Goal: Task Accomplishment & Management: Manage account settings

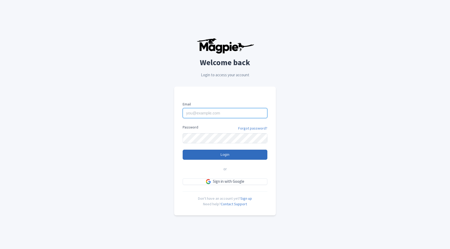
type input "fundacionteneriferural@gmail.com"
click at [217, 156] on input "Login" at bounding box center [225, 154] width 85 height 10
type input "Logging in..."
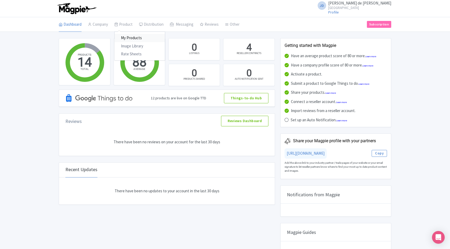
click at [131, 39] on link "My Products" at bounding box center [140, 38] width 50 height 8
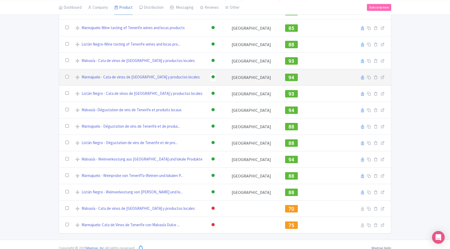
scroll to position [73, 0]
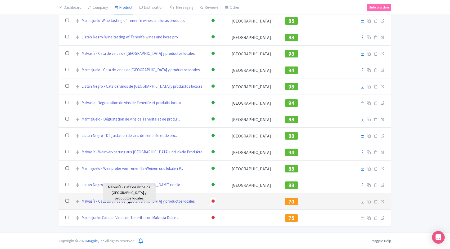
click at [126, 201] on link "Malvasía - Cata de vinos de Tenerife y productos locales" at bounding box center [137, 201] width 113 height 6
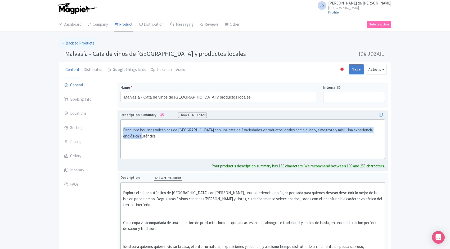
drag, startPoint x: 142, startPoint y: 136, endPoint x: 122, endPoint y: 131, distance: 19.8
click at [122, 131] on trix-editor "Descubre los vinos volcánicos de Tenerife con una cata de 3 variedades y produc…" at bounding box center [252, 138] width 264 height 39
type trix-editor "<div><br>Descubre los vinos volcánicos de Tenerife con una cata de 3 variedades…"
copy div "Descubre los vinos volcánicos de Tenerife con una cata de 3 variedades y produc…"
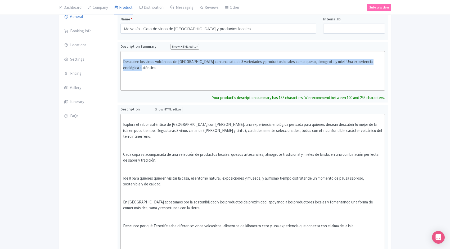
scroll to position [77, 0]
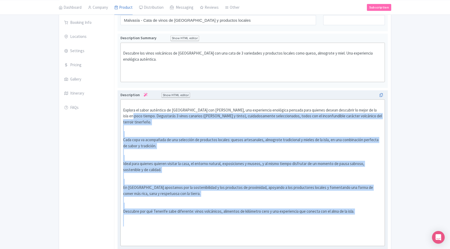
drag, startPoint x: 124, startPoint y: 116, endPoint x: 349, endPoint y: 216, distance: 246.5
click at [349, 216] on div "Explora el sabor auténtico de Tenerife con Malvasía, una experiencia enológica …" at bounding box center [252, 172] width 259 height 143
type trix-editor "<div><br>Explora el sabor auténtico de Tenerife con Malvasía, una experiencia e…"
copy div "Degustarás 3 vinos canarios (blanco, rosado y tinto), cuidadosamente selecciona…"
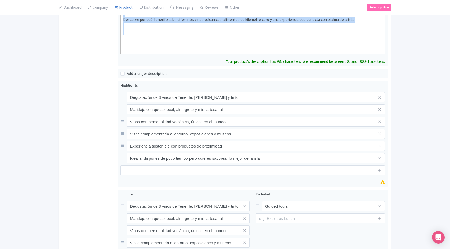
scroll to position [273, 0]
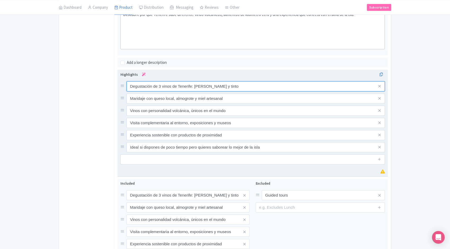
drag, startPoint x: 252, startPoint y: 87, endPoint x: 129, endPoint y: 81, distance: 122.9
click at [129, 81] on input "Degustación de 3 vinos de Tenerife: [PERSON_NAME] y tinto" at bounding box center [255, 86] width 258 height 10
drag, startPoint x: 232, startPoint y: 93, endPoint x: 127, endPoint y: 93, distance: 105.0
click at [127, 91] on input "Maridaje con queso local, almogrote y miel artesanal" at bounding box center [255, 86] width 258 height 10
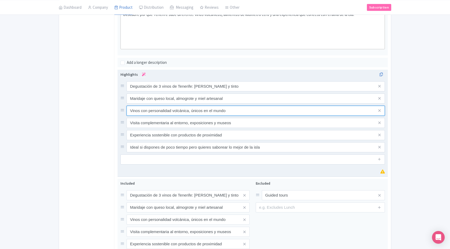
drag, startPoint x: 228, startPoint y: 105, endPoint x: 124, endPoint y: 102, distance: 104.3
click at [124, 106] on div "Vinos con personalidad volcánica, únicos en el mundo" at bounding box center [252, 111] width 264 height 10
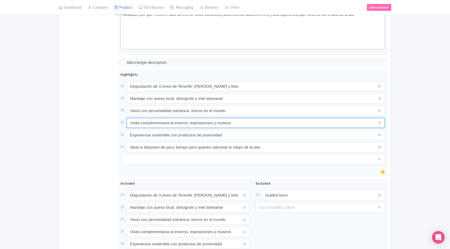
drag, startPoint x: 233, startPoint y: 117, endPoint x: 113, endPoint y: 117, distance: 119.8
click at [113, 117] on div "General Booking Info Locations Settings Pricing Gallery Itinerary FAQs Malvasía…" at bounding box center [225, 56] width 332 height 503
drag, startPoint x: 214, startPoint y: 129, endPoint x: 114, endPoint y: 128, distance: 100.0
click at [114, 128] on div "Malvasía - Cata de vinos de Tenerife y productos locales Name * Malvasía - Cata…" at bounding box center [252, 56] width 276 height 502
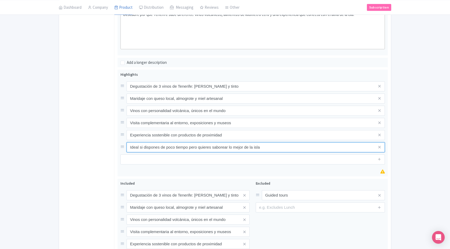
drag, startPoint x: 263, startPoint y: 141, endPoint x: 111, endPoint y: 140, distance: 151.6
click at [111, 140] on div "General Booking Info Locations Settings Pricing Gallery Itinerary FAQs Malvasía…" at bounding box center [225, 56] width 332 height 503
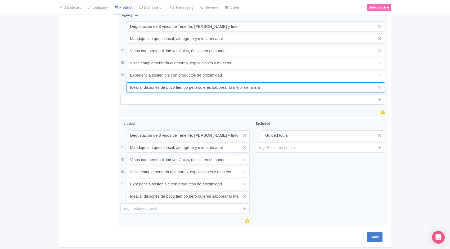
scroll to position [349, 0]
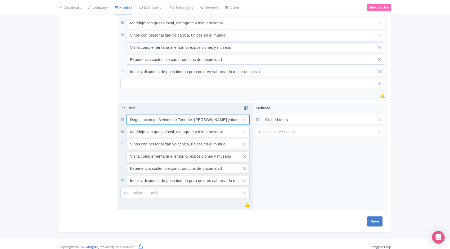
drag, startPoint x: 234, startPoint y: 114, endPoint x: 119, endPoint y: 113, distance: 115.6
click at [119, 113] on div "Included Degustación de 3 vinos de Tenerife: blanco, rosado y tinto Maridaje co…" at bounding box center [184, 156] width 135 height 107
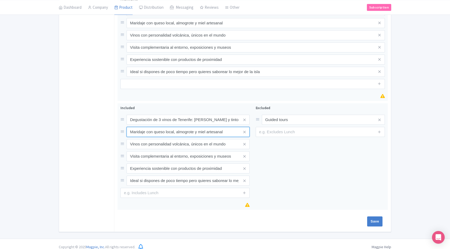
drag, startPoint x: 222, startPoint y: 126, endPoint x: 115, endPoint y: 124, distance: 107.1
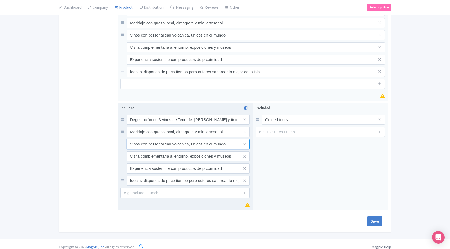
drag, startPoint x: 230, startPoint y: 138, endPoint x: 118, endPoint y: 134, distance: 112.0
click at [125, 139] on div "Vinos con personalidad volcánica, únicos en el mundo" at bounding box center [184, 144] width 129 height 10
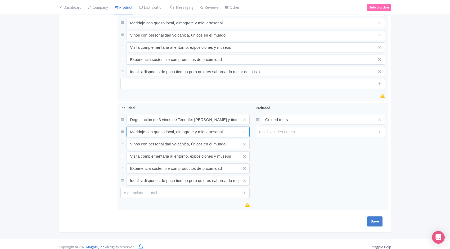
drag, startPoint x: 211, startPoint y: 125, endPoint x: 99, endPoint y: 127, distance: 111.6
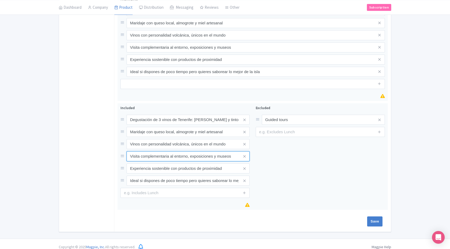
drag, startPoint x: 231, startPoint y: 150, endPoint x: 116, endPoint y: 150, distance: 114.8
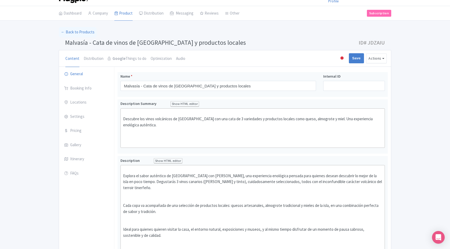
scroll to position [0, 0]
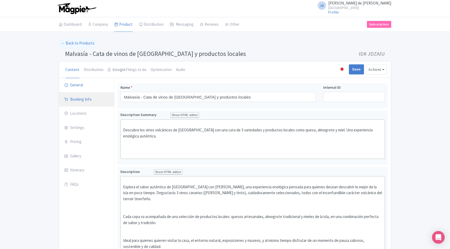
click at [78, 99] on link "Booking Info" at bounding box center [86, 99] width 55 height 15
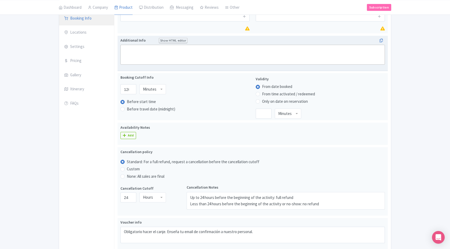
scroll to position [80, 0]
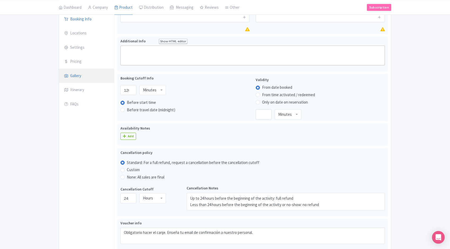
click at [78, 74] on link "Gallery" at bounding box center [86, 76] width 55 height 15
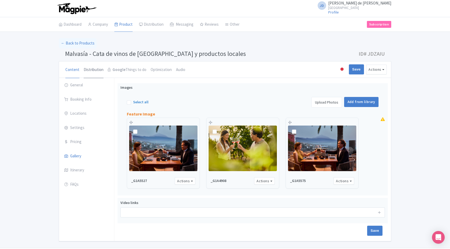
click at [88, 70] on link "Distribution" at bounding box center [94, 69] width 20 height 17
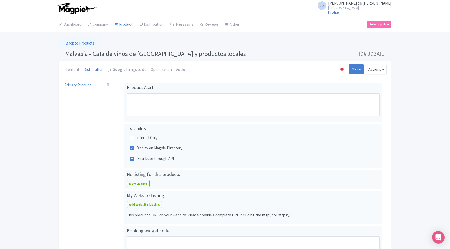
scroll to position [15, 0]
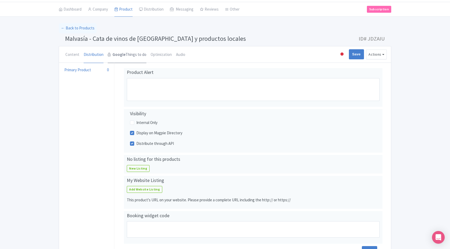
drag, startPoint x: 131, startPoint y: 55, endPoint x: 129, endPoint y: 58, distance: 3.7
click at [131, 55] on link "Google Things to do" at bounding box center [127, 54] width 39 height 17
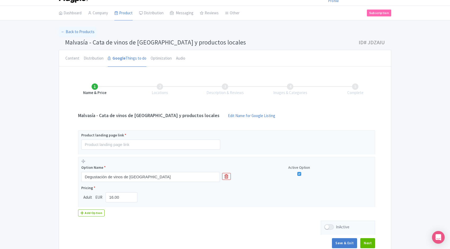
scroll to position [0, 0]
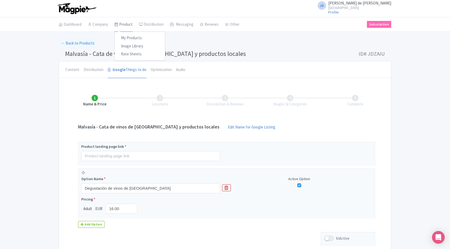
click at [126, 24] on link "Product" at bounding box center [123, 24] width 18 height 15
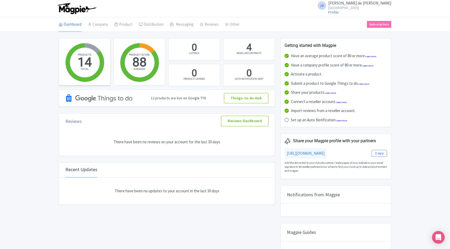
click at [91, 63] on circle at bounding box center [85, 63] width 30 height 30
click at [130, 36] on link "My Products" at bounding box center [140, 38] width 50 height 8
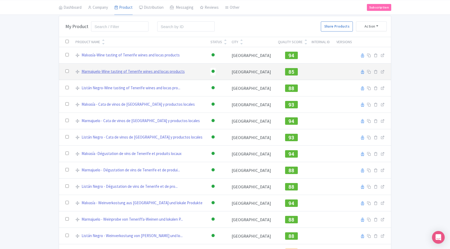
scroll to position [23, 0]
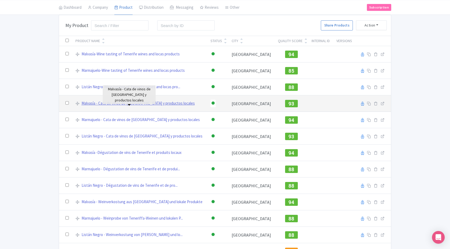
click at [143, 104] on link "Malvasía - Cata de vinos de [GEOGRAPHIC_DATA] y productos locales" at bounding box center [137, 103] width 113 height 6
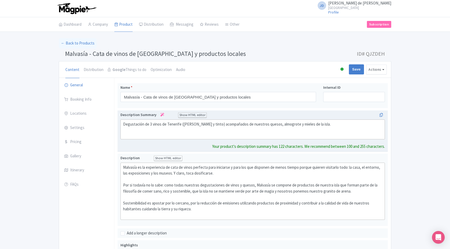
click at [328, 125] on div "Degustación de 3 vinos de Tenerife ([PERSON_NAME] y tinto) acompañados de nuest…" at bounding box center [252, 127] width 259 height 12
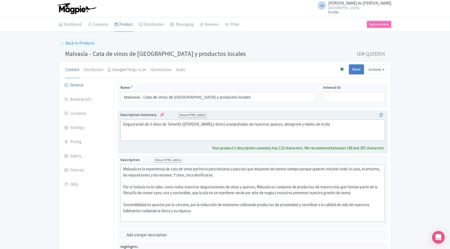
paste trix-editor "Descubre los vinos volcánicos de [GEOGRAPHIC_DATA] con una cata de 3 variedades…"
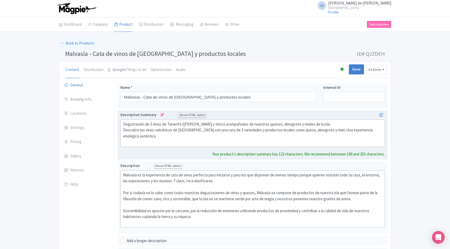
drag, startPoint x: 329, startPoint y: 124, endPoint x: 120, endPoint y: 125, distance: 209.5
click at [120, 124] on div "Degustación de 3 vinos de Tenerife ([PERSON_NAME] y tinto) acompañados de nuest…" at bounding box center [252, 134] width 270 height 49
click at [122, 129] on trix-editor "Descubre los vinos volcánicos de [GEOGRAPHIC_DATA] con una cata de 3 variedades…" at bounding box center [252, 133] width 264 height 28
type trix-editor "<div>Descubre los vinos volcánicos de [GEOGRAPHIC_DATA] con una cata de 3 varie…"
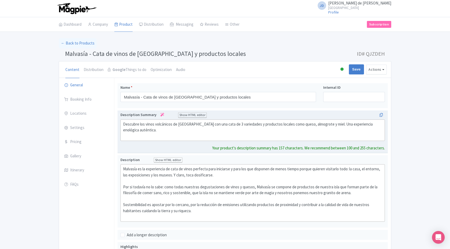
click at [157, 134] on div "Descubre los vinos volcánicos de Tenerife con una cata de 3 variedades y produc…" at bounding box center [252, 130] width 259 height 18
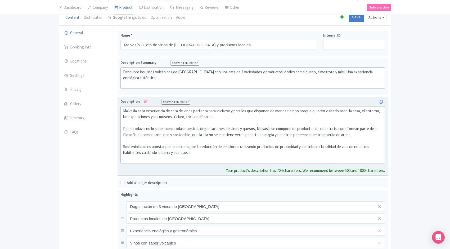
scroll to position [46, 0]
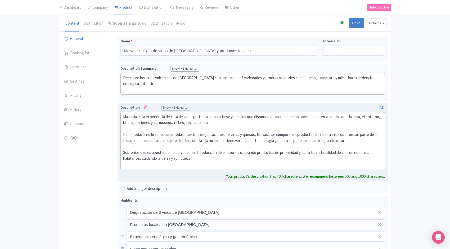
drag, startPoint x: 197, startPoint y: 159, endPoint x: 124, endPoint y: 120, distance: 82.2
click at [122, 117] on trix-editor "Malvasía es la experiencia de cata de vinos perfecta para iniciarse y para los …" at bounding box center [252, 140] width 264 height 57
paste trix-editor "<div>Degustarás 3 vinos canarios (blanco, rosado y tinto), cuidadosamente selec…"
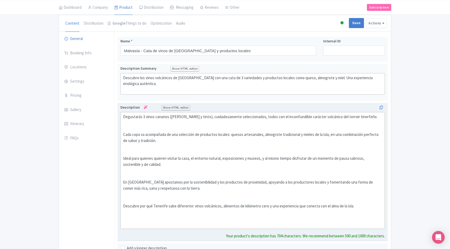
click at [123, 133] on div "Degustarás 3 vinos canarios (blanco, rosado y tinto), cuidadosamente selecciona…" at bounding box center [252, 170] width 259 height 113
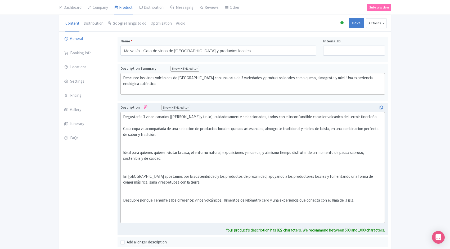
click at [122, 151] on trix-editor "Degustarás 3 vinos canarios (blanco, rosado y tinto), cuidadosamente selecciona…" at bounding box center [252, 167] width 264 height 111
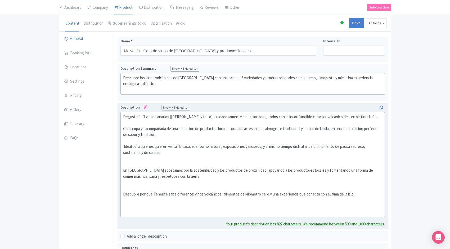
click at [122, 170] on trix-editor "Degustarás 3 vinos canarios (blanco, rosado y tinto), cuidadosamente selecciona…" at bounding box center [252, 164] width 264 height 105
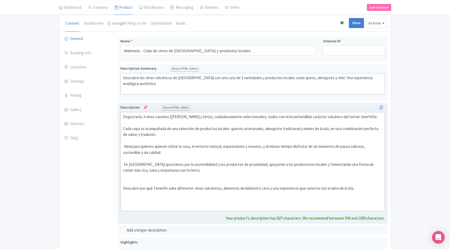
click at [123, 188] on div "Degustarás 3 vinos canarios (blanco, rosado y tinto), cuidadosamente selecciona…" at bounding box center [252, 161] width 259 height 95
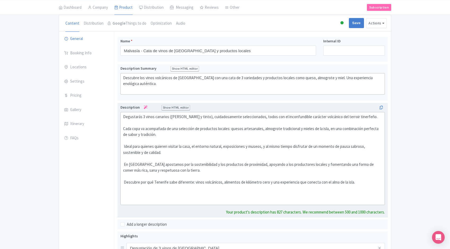
type trix-editor "<div>Degustarás 3 vinos canarios (blanco, rosado y tinto), cuidadosamente selec…"
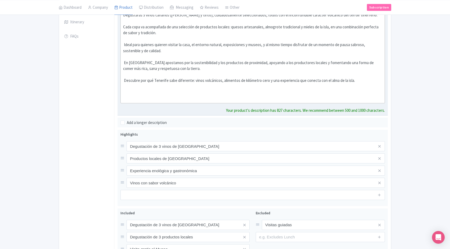
scroll to position [155, 0]
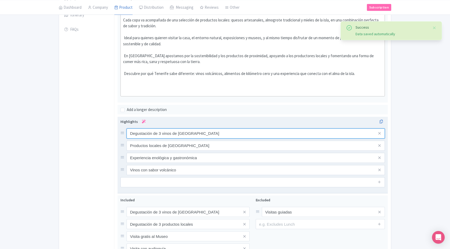
drag, startPoint x: 198, startPoint y: 139, endPoint x: 128, endPoint y: 132, distance: 70.5
click at [128, 132] on input "Degustación de 3 vinos de Tenerife" at bounding box center [255, 133] width 258 height 10
paste input "Degustación de 3 vinos de Tenerife: [PERSON_NAME] y tinto"
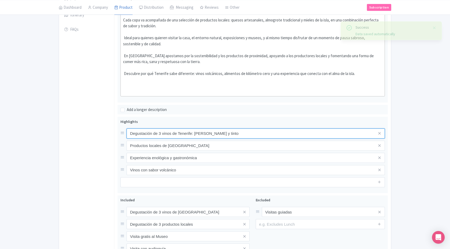
type input "Degustación de 3 vinos de Tenerife: [PERSON_NAME] y tinto"
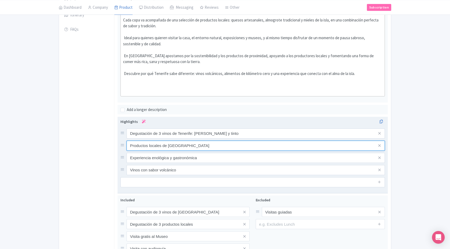
drag, startPoint x: 194, startPoint y: 146, endPoint x: 126, endPoint y: 143, distance: 68.6
click at [126, 138] on input "Productos locales de Tenerife" at bounding box center [255, 133] width 258 height 10
paste input "Maridaje con queso local, almogrote y miel artesanal"
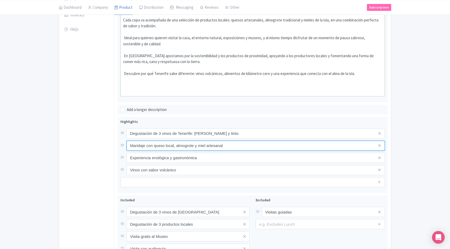
type input "Maridaje con queso local, almogrote y miel artesanal"
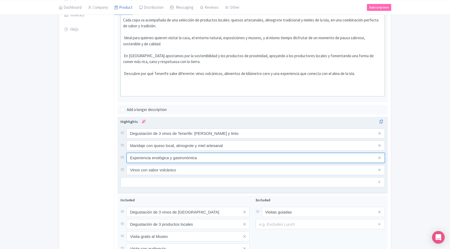
drag, startPoint x: 199, startPoint y: 158, endPoint x: 119, endPoint y: 157, distance: 79.9
click at [120, 157] on div "Degustación de 3 vinos de Tenerife Productos locales de Tenerife Experiencia en…" at bounding box center [252, 155] width 270 height 76
paste input "Vinos con personalidad volcánica, únicos en el mundo"
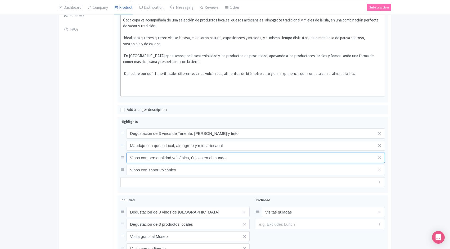
type input "Vinos con personalidad volcánica, únicos en el mundo"
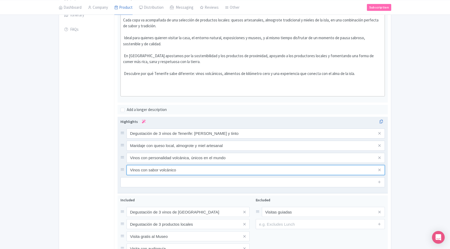
drag, startPoint x: 172, startPoint y: 170, endPoint x: 118, endPoint y: 168, distance: 54.2
click at [119, 168] on div "Degustación de 3 vinos de Tenerife Productos locales de Tenerife Experiencia en…" at bounding box center [252, 155] width 270 height 76
paste input "sita complementaria al entorno, exposiciones y museos"
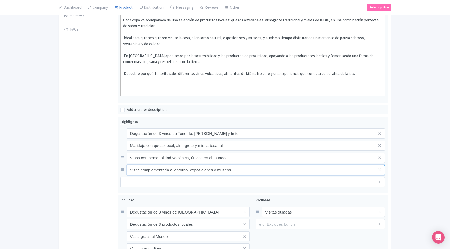
type input "Visita complementaria al entorno, exposiciones y museos"
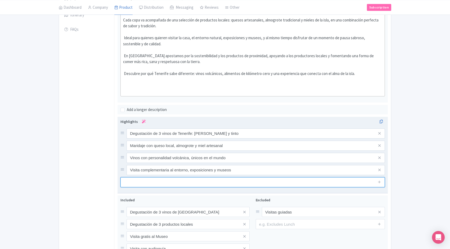
click at [200, 181] on input "text" at bounding box center [252, 182] width 264 height 10
paste input "Experiencia sostenible con productos de proximidad"
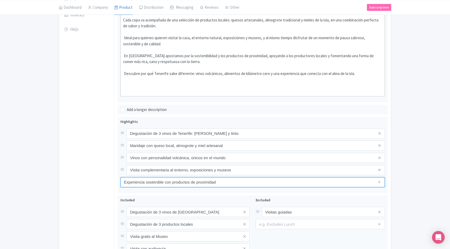
type input "Experiencia sostenible con productos de proximidad"
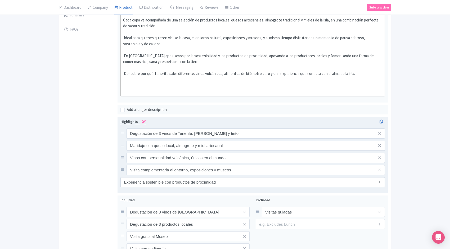
click at [379, 184] on icon at bounding box center [379, 182] width 4 height 4
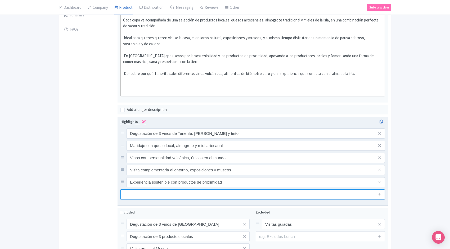
click at [183, 196] on input "text" at bounding box center [252, 194] width 264 height 10
paste input "Ideal si dispones de poco tiempo pero quieres saborear lo mejor de la isla"
type input "Ideal si dispones de poco tiempo pero quieres saborear lo mejor de la isla"
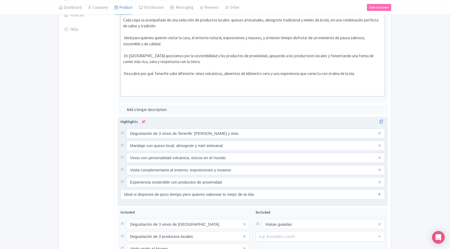
click at [379, 195] on icon at bounding box center [379, 194] width 4 height 4
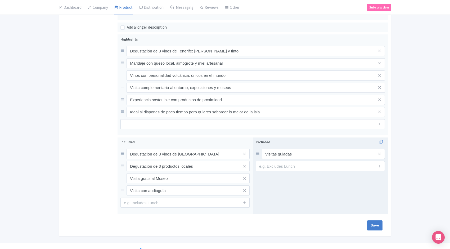
scroll to position [239, 0]
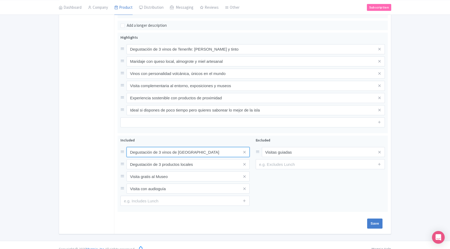
drag, startPoint x: 206, startPoint y: 153, endPoint x: 96, endPoint y: 149, distance: 110.1
click at [96, 149] on div "General Booking Info Locations Settings Pricing Gallery Itinerary FAQs Malvasía…" at bounding box center [225, 36] width 332 height 395
paste input "Degustación de 3 vinos de Tenerife: blanco, rosado y tinto"
type input "Degustación de 3 vinos de Tenerife: blanco, rosado y tinto"
drag, startPoint x: 198, startPoint y: 165, endPoint x: 107, endPoint y: 161, distance: 91.1
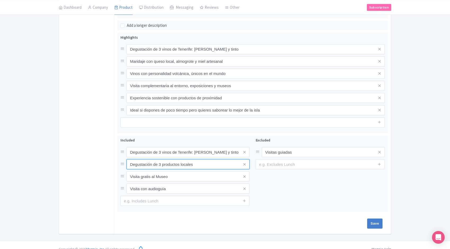
click at [107, 161] on div "General Booking Info Locations Settings Pricing Gallery Itinerary FAQs Malvasía…" at bounding box center [225, 36] width 332 height 395
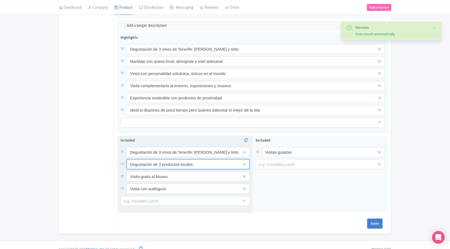
click at [206, 157] on input "Degustación de 3 productos locales" at bounding box center [187, 152] width 123 height 10
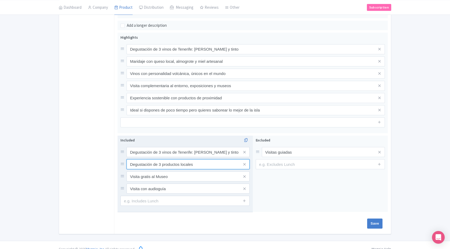
drag, startPoint x: 204, startPoint y: 165, endPoint x: 143, endPoint y: 161, distance: 61.0
click at [102, 165] on div "General Booking Info Locations Settings Pricing Gallery Itinerary FAQs Malvasía…" at bounding box center [225, 36] width 332 height 395
paste input "Maridaje con queso local, almogrote y miel artesanal"
type input "Maridaje con queso local, almogrote y miel artesanal"
click at [175, 157] on input "Visita gratis al Museo" at bounding box center [187, 152] width 123 height 10
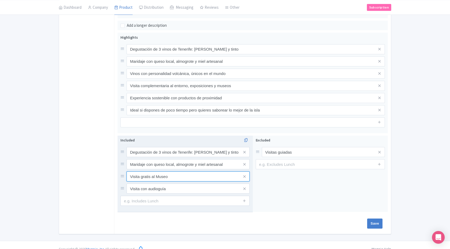
drag, startPoint x: 168, startPoint y: 177, endPoint x: 124, endPoint y: 176, distance: 44.4
click at [124, 176] on div "Visita gratis al Museo" at bounding box center [184, 176] width 129 height 10
paste input "complementaria al entorno, exposiciones y museos"
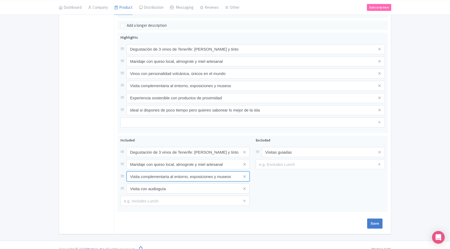
type input "Visita complementaria al entorno, exposiciones y museos"
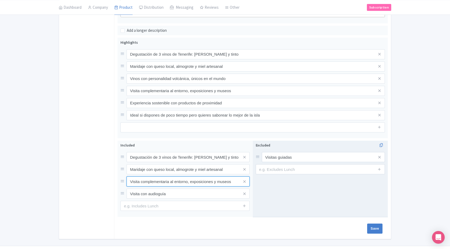
scroll to position [247, 0]
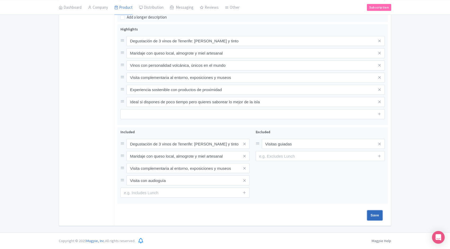
click at [379, 215] on input "Save" at bounding box center [374, 215] width 15 height 10
type input "Saving..."
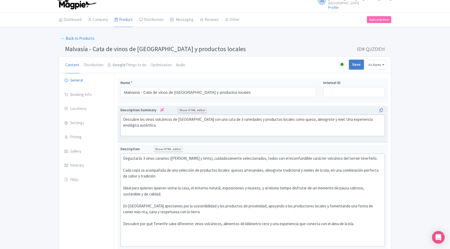
scroll to position [4, 0]
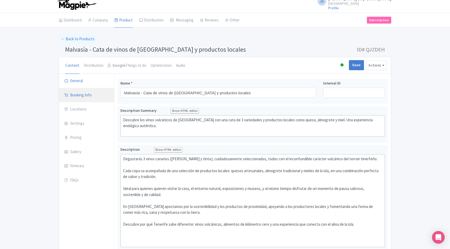
click at [85, 95] on link "Booking Info" at bounding box center [86, 95] width 55 height 15
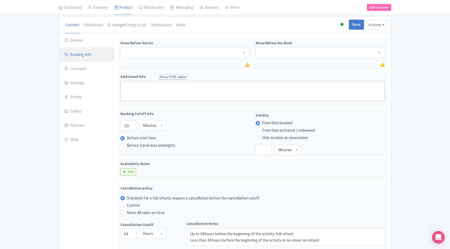
scroll to position [43, 0]
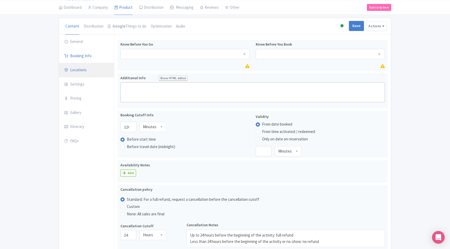
click at [78, 70] on link "Locations" at bounding box center [86, 70] width 55 height 15
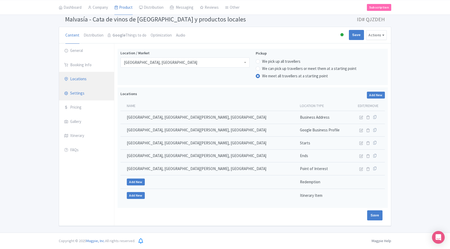
scroll to position [34, 0]
click at [78, 94] on link "Settings" at bounding box center [86, 93] width 55 height 15
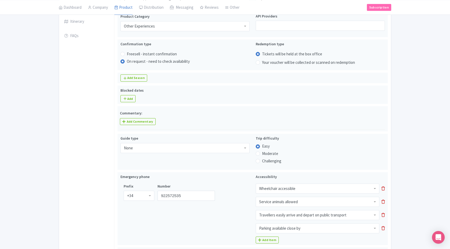
scroll to position [145, 0]
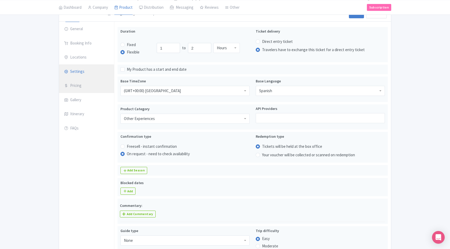
click at [80, 84] on link "Pricing" at bounding box center [86, 85] width 55 height 15
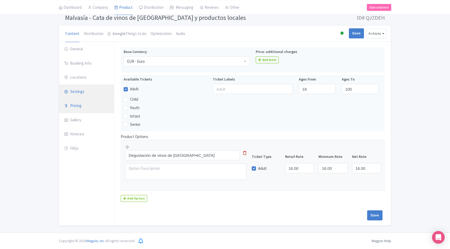
scroll to position [36, 0]
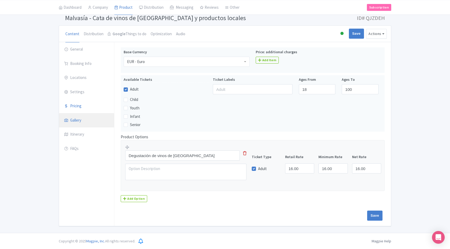
click at [78, 120] on link "Gallery" at bounding box center [86, 120] width 55 height 15
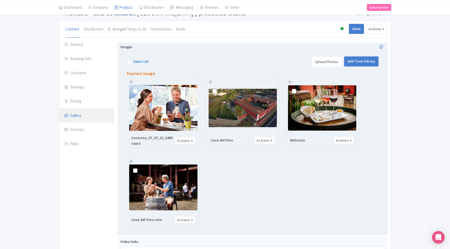
scroll to position [46, 0]
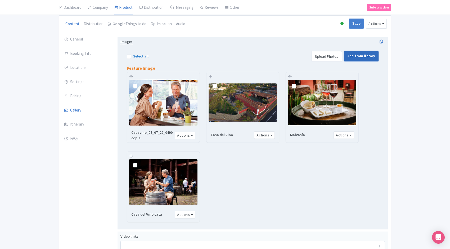
click at [366, 57] on link "Add from library" at bounding box center [361, 56] width 34 height 10
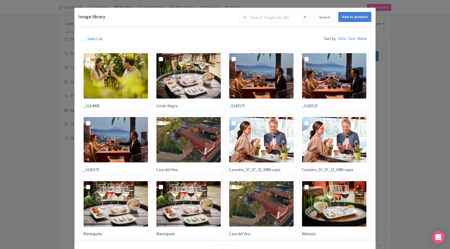
click at [92, 56] on label at bounding box center [92, 56] width 0 height 0
click at [92, 56] on input "checkbox" at bounding box center [93, 54] width 3 height 3
checkbox input "true"
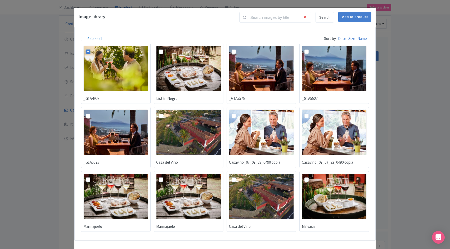
scroll to position [0, 0]
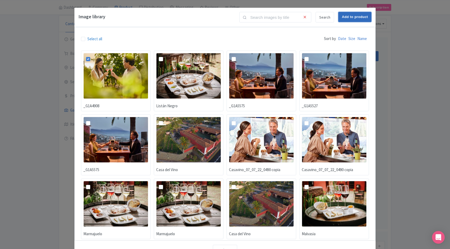
click at [349, 16] on input "Add to product" at bounding box center [354, 17] width 33 height 10
type input "Adding..."
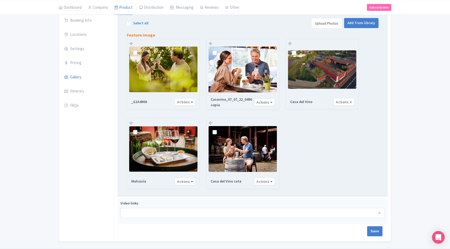
scroll to position [95, 0]
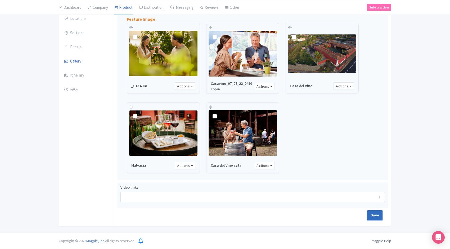
click at [374, 218] on input "Save" at bounding box center [374, 215] width 15 height 10
type input "Saving..."
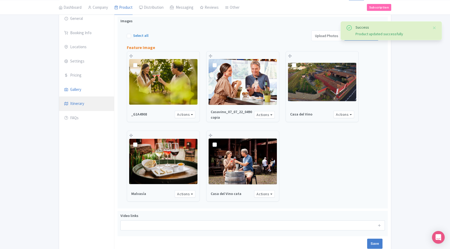
scroll to position [67, 0]
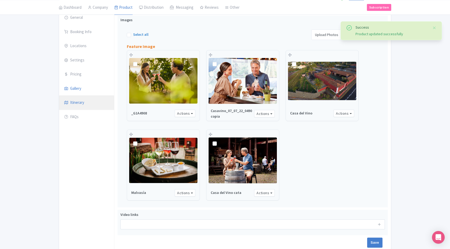
click at [91, 100] on link "Itinerary" at bounding box center [86, 102] width 55 height 15
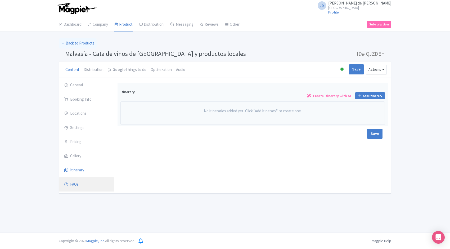
click at [87, 184] on link "FAQs" at bounding box center [86, 184] width 55 height 15
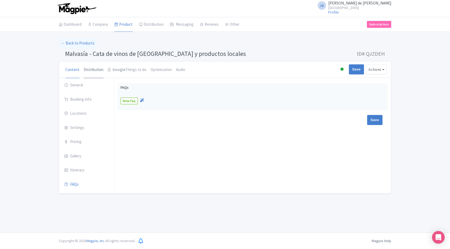
click at [95, 69] on link "Distribution" at bounding box center [94, 69] width 20 height 17
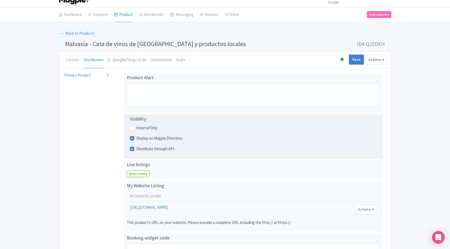
scroll to position [6, 0]
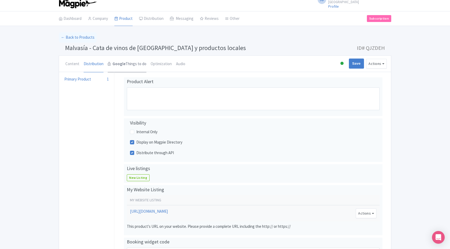
click at [125, 64] on link "Google Things to do" at bounding box center [127, 64] width 39 height 17
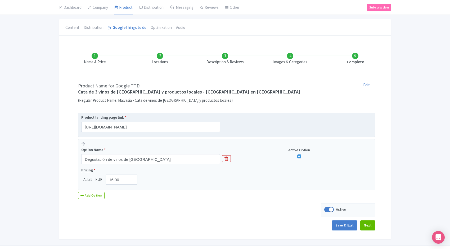
scroll to position [39, 0]
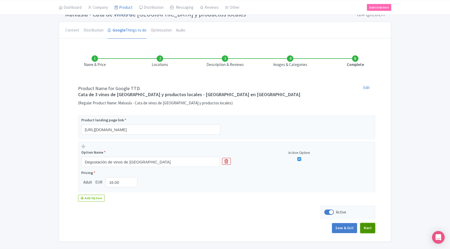
click at [371, 224] on button "Next" at bounding box center [367, 228] width 15 height 10
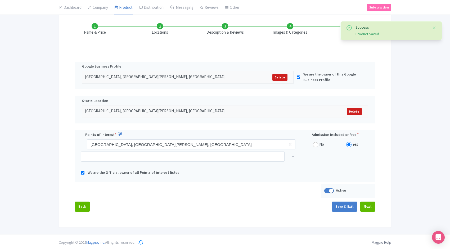
scroll to position [72, 0]
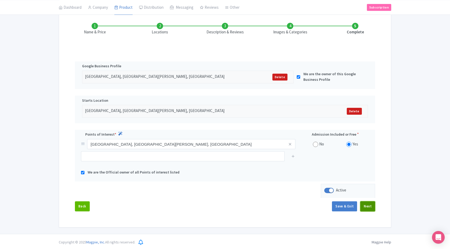
click at [370, 206] on button "Next" at bounding box center [367, 206] width 15 height 10
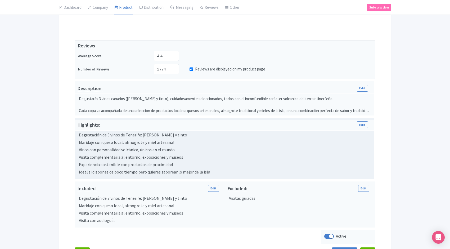
scroll to position [113, 0]
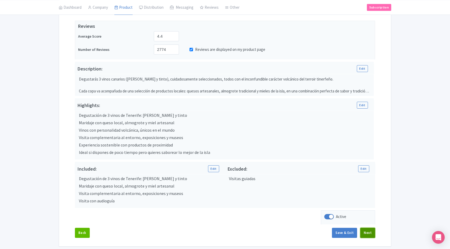
click at [369, 234] on button "Next" at bounding box center [367, 232] width 15 height 10
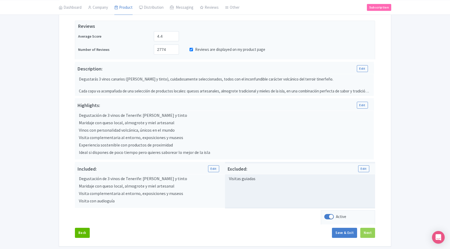
scroll to position [95, 0]
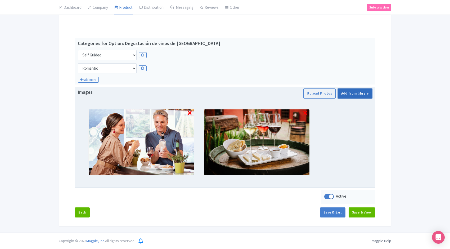
click at [354, 94] on link "Add from library" at bounding box center [355, 93] width 34 height 10
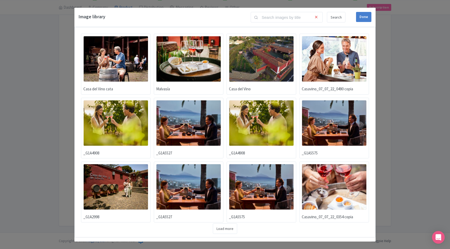
click at [118, 115] on img at bounding box center [115, 123] width 65 height 46
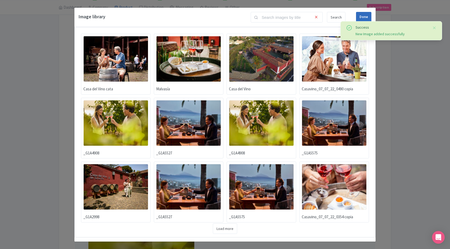
click at [361, 15] on div "Done" at bounding box center [363, 17] width 15 height 10
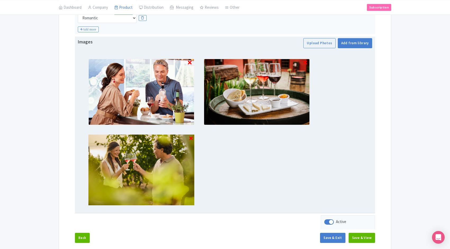
scroll to position [140, 0]
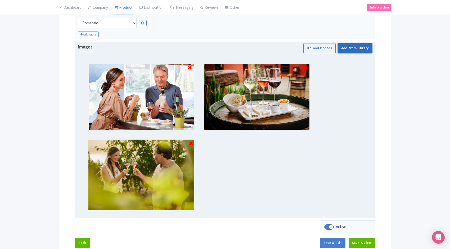
click at [359, 48] on link "Add from library" at bounding box center [355, 48] width 34 height 10
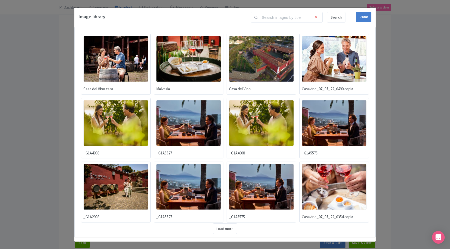
click at [270, 58] on img at bounding box center [261, 59] width 65 height 46
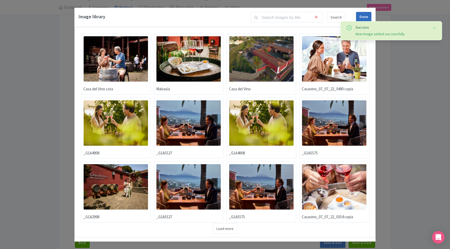
click at [363, 16] on div "Done" at bounding box center [363, 17] width 15 height 10
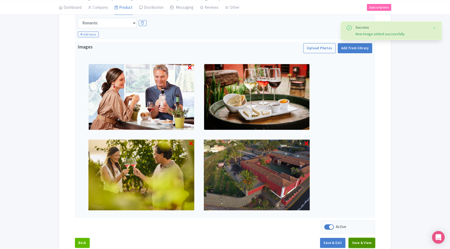
click at [363, 243] on button "Save & View" at bounding box center [361, 243] width 26 height 10
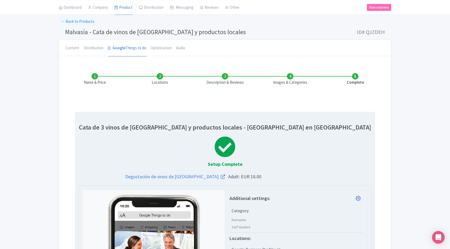
scroll to position [0, 0]
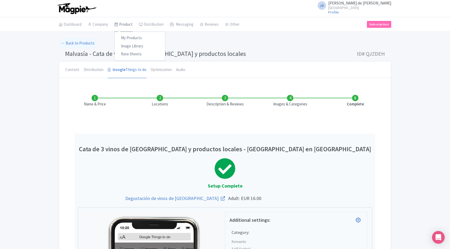
click at [126, 23] on link "Product" at bounding box center [123, 24] width 18 height 15
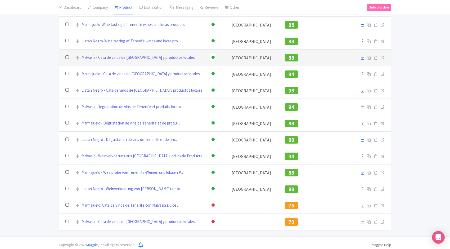
scroll to position [73, 0]
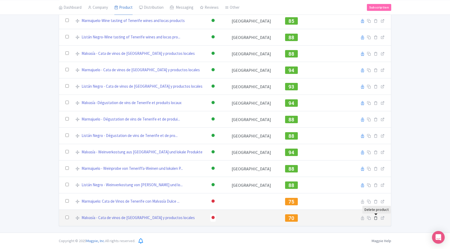
click at [376, 219] on icon at bounding box center [375, 218] width 4 height 4
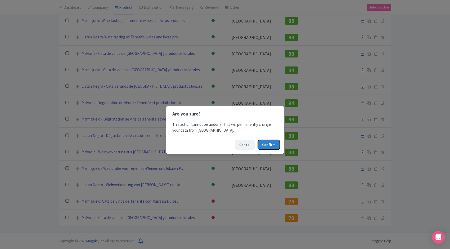
click at [273, 145] on button "Confirm" at bounding box center [269, 145] width 22 height 10
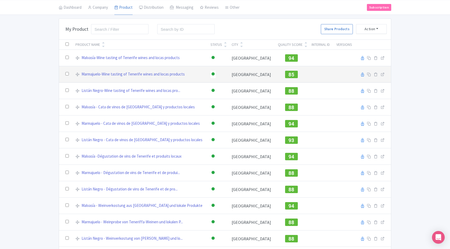
scroll to position [25, 0]
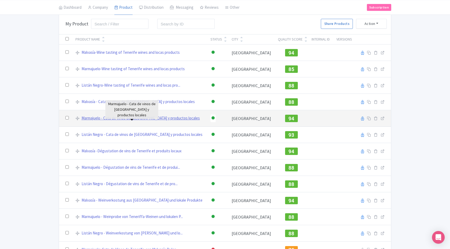
click at [120, 117] on link "Marmajuelo - Cata de vinos de [GEOGRAPHIC_DATA] y productos locales" at bounding box center [140, 118] width 118 height 6
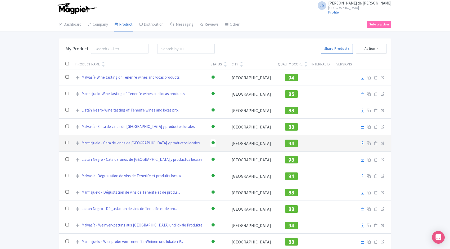
scroll to position [57, 0]
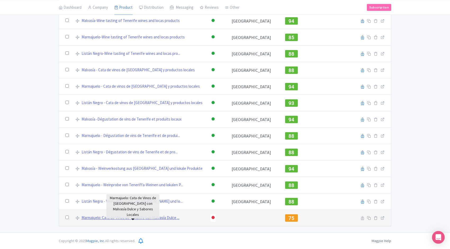
click at [128, 217] on link "Marmajuelo: Cata de Vinos de Tenerife con Malvasía Dulce ..." at bounding box center [130, 218] width 98 height 6
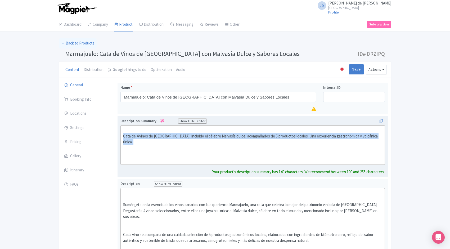
drag, startPoint x: 123, startPoint y: 135, endPoint x: 369, endPoint y: 139, distance: 246.0
click at [368, 139] on div "Cata de 4 vinos de [GEOGRAPHIC_DATA], incluido el célebre Malvasía dulce, acomp…" at bounding box center [252, 145] width 259 height 36
type trix-editor "<div><br>Cata de 4 vinos de [GEOGRAPHIC_DATA], incluido el célebre Malvasía dul…"
copy div "Cata de 4 vinos de [GEOGRAPHIC_DATA], incluido el célebre Malvasía dulce, acomp…"
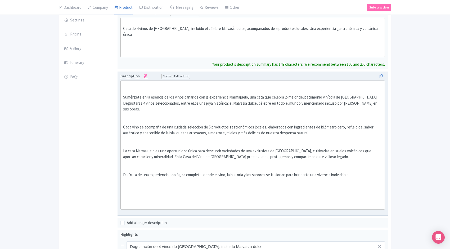
scroll to position [101, 0]
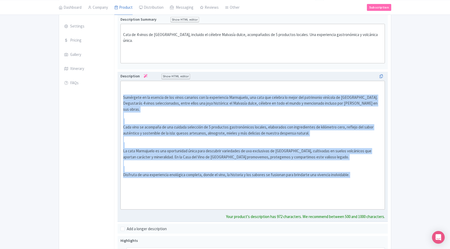
drag, startPoint x: 123, startPoint y: 91, endPoint x: 373, endPoint y: 169, distance: 261.9
click at [373, 169] on div "Sumérgete en la esencia de los vinos canarios con la experiencia Marmajuelo, un…" at bounding box center [252, 145] width 259 height 125
type trix-editor "<lor><ip><do>Sitametco ad el seddoei te inc utlab etdolore mag al enimadminim V…"
copy div "Sumérgete en la esencia de los vinos canarios con la experiencia Marmajuelo, un…"
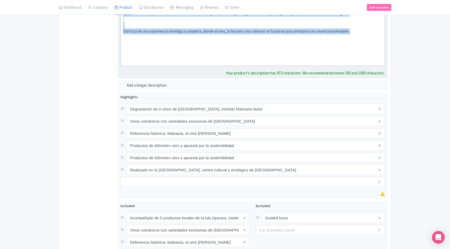
scroll to position [248, 0]
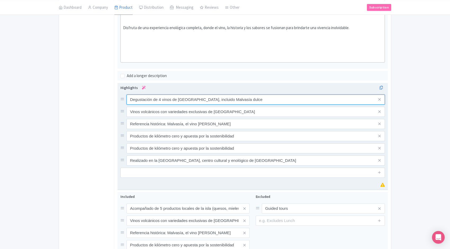
drag, startPoint x: 240, startPoint y: 94, endPoint x: 130, endPoint y: 86, distance: 110.8
click at [130, 94] on input "Degustación de 4 vinos de [GEOGRAPHIC_DATA], incluido Malvasía dulce" at bounding box center [255, 99] width 258 height 10
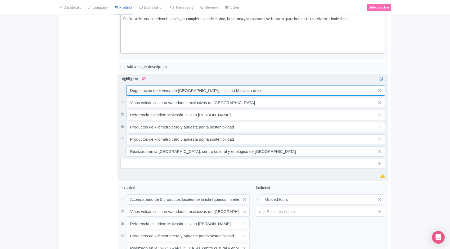
scroll to position [250, 0]
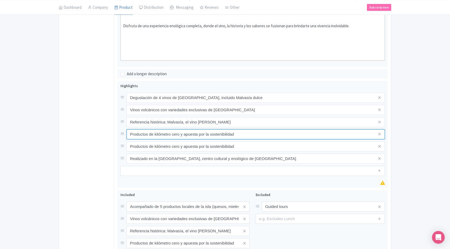
drag, startPoint x: 238, startPoint y: 123, endPoint x: 116, endPoint y: 121, distance: 121.7
click at [116, 121] on div "Marmajuelo: Cata de Vinos de Tenerife con Malvasía Dulce y Sabores Locales Name…" at bounding box center [252, 73] width 276 height 490
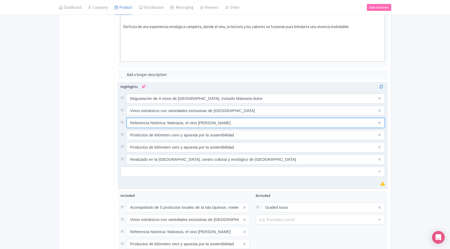
drag, startPoint x: 243, startPoint y: 111, endPoint x: 121, endPoint y: 111, distance: 121.4
click at [121, 118] on div "Referencia histórica: Malvasía, el vino [PERSON_NAME]" at bounding box center [252, 123] width 264 height 10
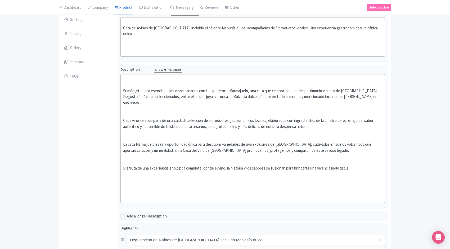
scroll to position [0, 0]
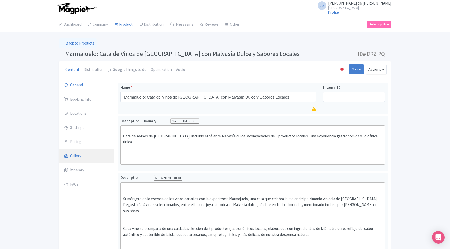
click at [75, 152] on link "Gallery" at bounding box center [86, 156] width 55 height 15
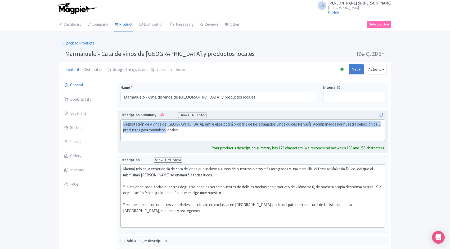
drag, startPoint x: 157, startPoint y: 130, endPoint x: 137, endPoint y: 130, distance: 19.8
click at [119, 126] on div "Degustación de 4 vinos de Tenerife, entre ellos podrá probar 1 de los aclamados…" at bounding box center [252, 131] width 270 height 43
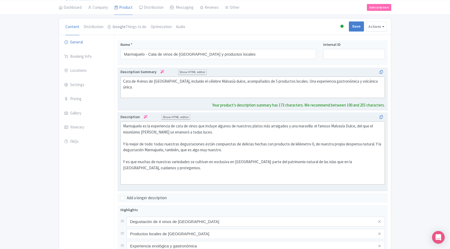
scroll to position [44, 0]
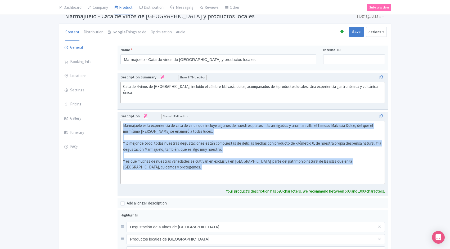
drag, startPoint x: 124, startPoint y: 124, endPoint x: 189, endPoint y: 174, distance: 82.8
click at [189, 174] on div "Marmajuelo es la experiencia de cata de vinos que incluye algunos de nuestros p…" at bounding box center [252, 152] width 259 height 60
paste trix-editor "Sumérgete en la esencia de los vinos canarios con la experiencia Marmajuelo, un…"
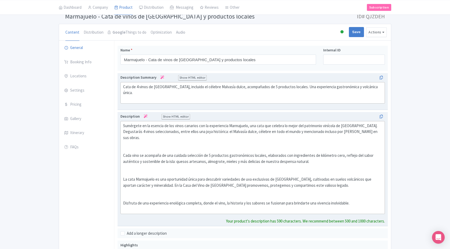
click at [124, 148] on div "Sumérgete en la esencia de los vinos canarios con la experiencia Marmajuelo, un…" at bounding box center [252, 167] width 259 height 89
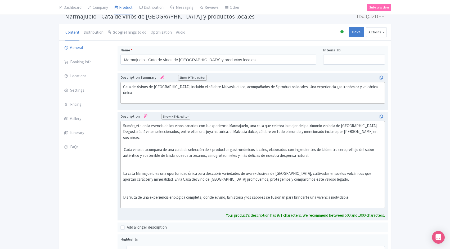
click at [123, 165] on div "Sumérgete en la esencia de los vinos canarios con la experiencia Marmajuelo, un…" at bounding box center [252, 164] width 259 height 83
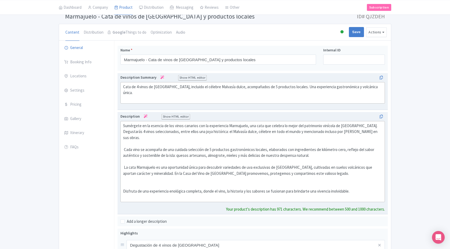
click at [123, 184] on div "Sumérgete en la esencia de los vinos canarios con la experiencia Marmajuelo, un…" at bounding box center [252, 161] width 259 height 77
type trix-editor "<div>Sumérgete en la esencia de los vinos canarios con la experiencia Marmajuel…"
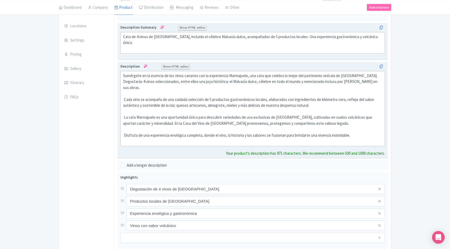
scroll to position [88, 0]
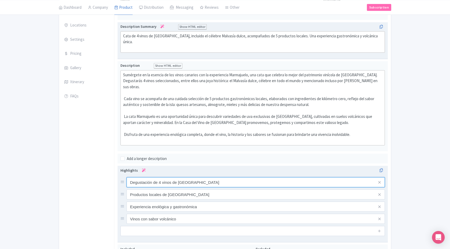
drag, startPoint x: 197, startPoint y: 181, endPoint x: 129, endPoint y: 174, distance: 68.4
click at [129, 177] on input "Degustación de 4 vinos de [GEOGRAPHIC_DATA]" at bounding box center [255, 182] width 258 height 10
paste input "Degustación de 4 vinos de Tenerife, incluido Malvasía dulc"
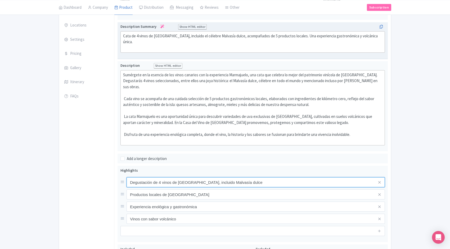
type input "Degustación de 4 vinos de [GEOGRAPHIC_DATA], incluido Malvasía dulce"
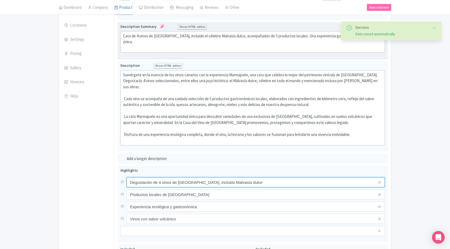
scroll to position [88, 0]
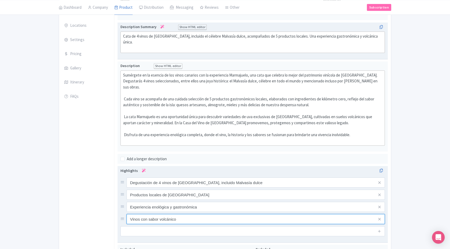
drag, startPoint x: 178, startPoint y: 211, endPoint x: 118, endPoint y: 210, distance: 60.3
click at [118, 210] on div "Degustación de 4 vinos de Tenerife Productos locales de Tenerife Experiencia en…" at bounding box center [252, 204] width 270 height 76
paste input "Referencia histórica: Malvasía, el vino [PERSON_NAME]"
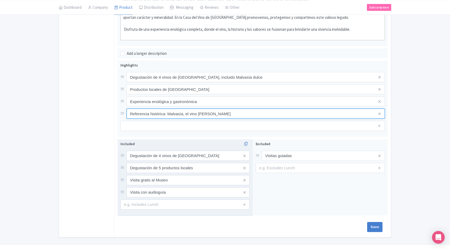
scroll to position [195, 0]
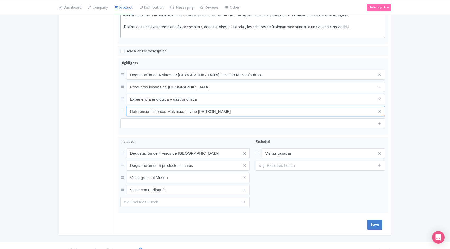
type input "Referencia histórica: Malvasía, el vino [PERSON_NAME]"
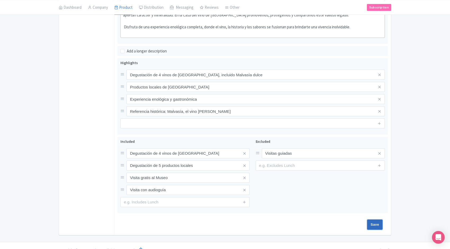
click at [374, 219] on input "Save" at bounding box center [374, 224] width 15 height 10
type input "Saving..."
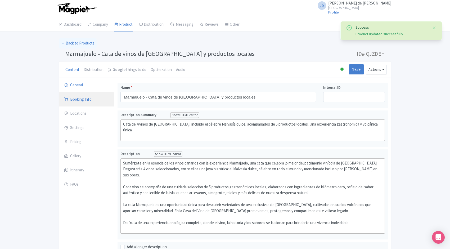
click at [83, 98] on link "Booking Info" at bounding box center [86, 99] width 55 height 15
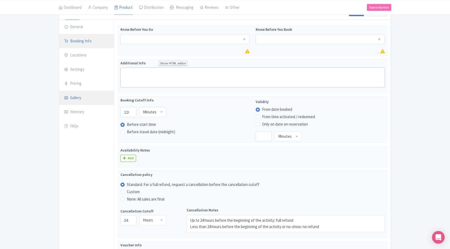
scroll to position [37, 0]
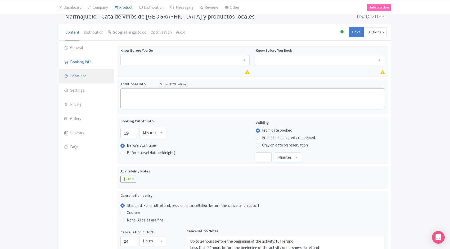
click at [75, 75] on link "Locations" at bounding box center [86, 76] width 55 height 15
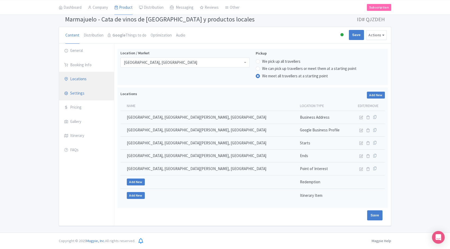
scroll to position [32, 0]
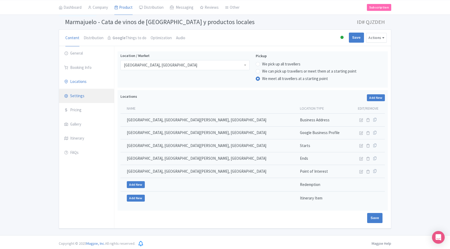
click at [77, 95] on link "Settings" at bounding box center [86, 96] width 55 height 15
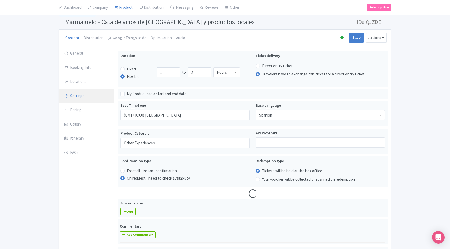
scroll to position [31, 0]
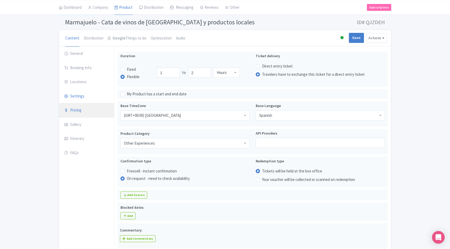
click at [76, 112] on link "Pricing" at bounding box center [86, 110] width 55 height 15
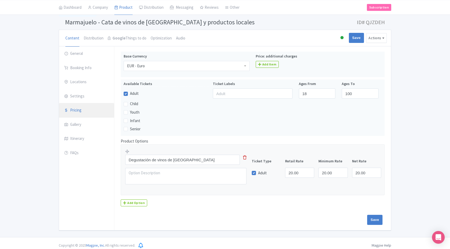
scroll to position [31, 0]
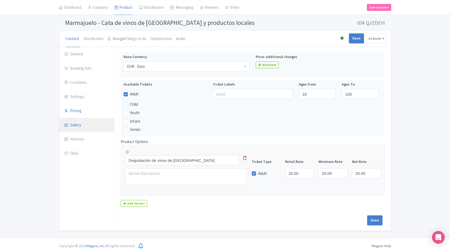
click at [73, 124] on link "Gallery" at bounding box center [86, 125] width 55 height 15
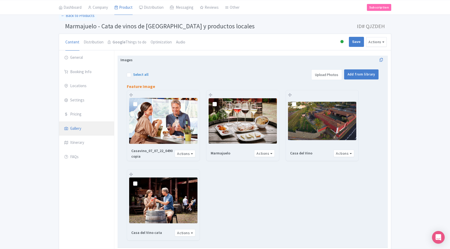
scroll to position [28, 0]
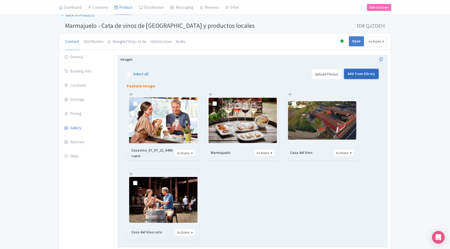
click at [367, 74] on link "Add from library" at bounding box center [361, 74] width 34 height 10
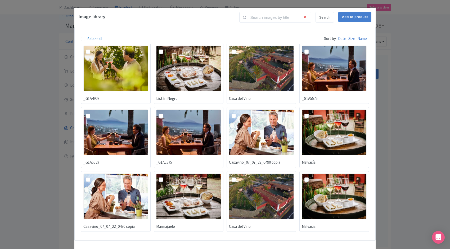
scroll to position [17, 0]
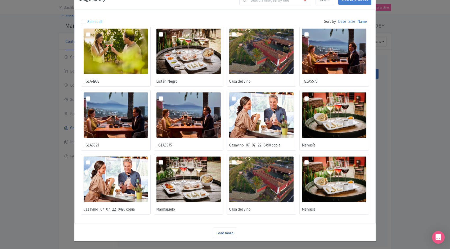
click at [224, 232] on link "Load more" at bounding box center [225, 232] width 24 height 11
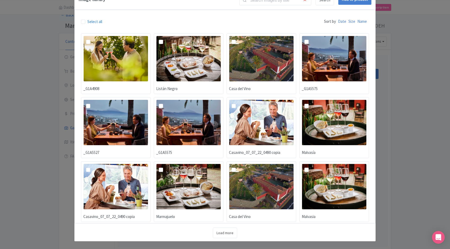
scroll to position [135, 0]
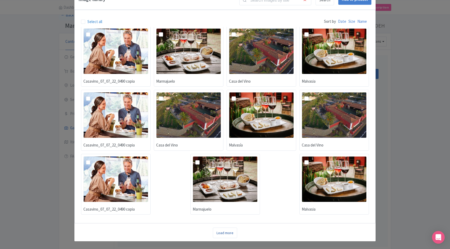
click at [228, 233] on link "Load more" at bounding box center [225, 232] width 24 height 11
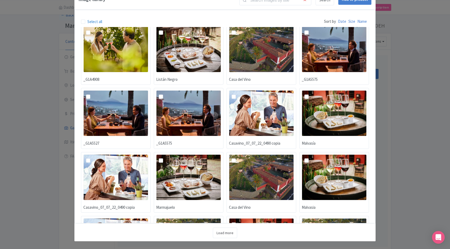
scroll to position [0, 0]
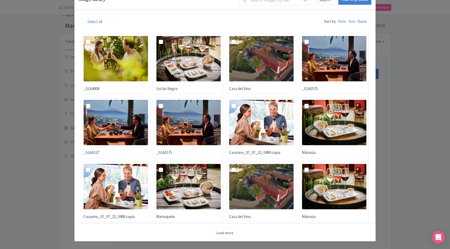
click at [412, 190] on div "Image library Search Add to product Select all Sort by Date Size Name _G1A4908 …" at bounding box center [225, 124] width 450 height 249
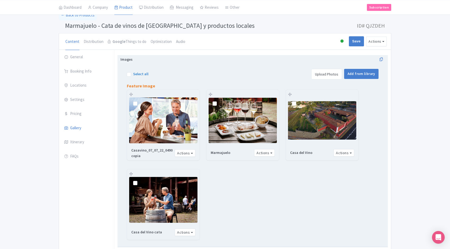
click at [325, 74] on link "Upload Photos" at bounding box center [326, 74] width 31 height 11
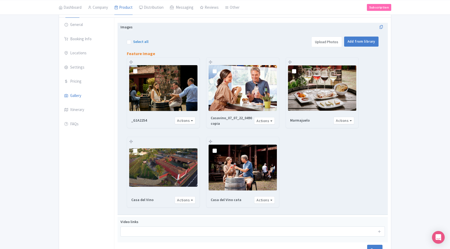
scroll to position [62, 0]
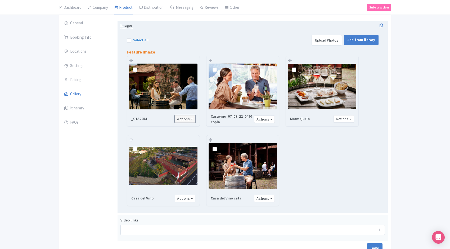
click at [190, 119] on button "Actions" at bounding box center [185, 119] width 21 height 8
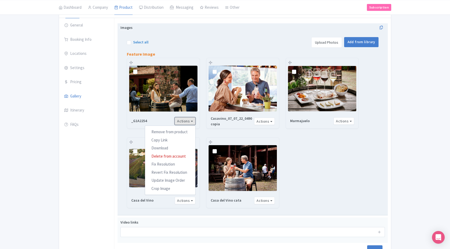
scroll to position [59, 0]
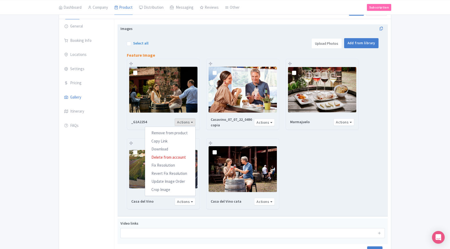
click at [322, 172] on div "_G1A2254 Actions Remove from product Copy Link [URL][DOMAIN_NAME] Download Dele…" at bounding box center [252, 134] width 264 height 153
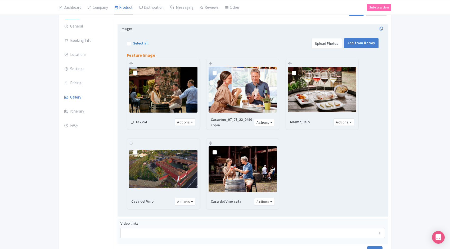
click at [166, 88] on img at bounding box center [163, 89] width 68 height 45
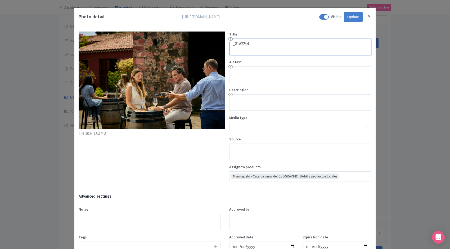
drag, startPoint x: 270, startPoint y: 44, endPoint x: 215, endPoint y: 43, distance: 55.3
click at [215, 43] on div "File size: 1.62 MB Title _G1A2254 Alt text Description Media type Source Assign…" at bounding box center [224, 105] width 301 height 159
drag, startPoint x: 283, startPoint y: 43, endPoint x: 225, endPoint y: 44, distance: 57.9
click at [225, 44] on div "Title _G1A2254" at bounding box center [298, 43] width 146 height 24
type textarea "Degustación en Casa del Vino"
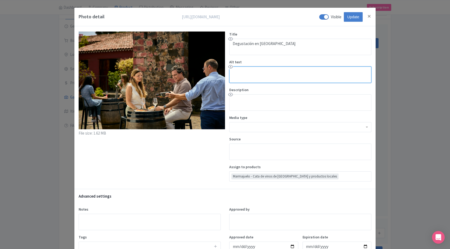
click at [241, 71] on textarea "Alt text" at bounding box center [300, 74] width 142 height 16
paste textarea "Degustación en Casa del Vino"
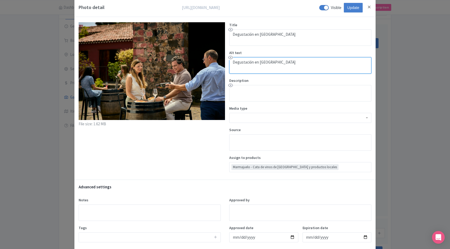
scroll to position [0, 0]
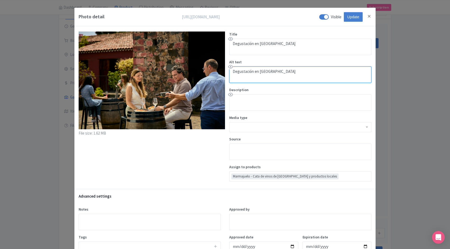
type textarea "Degustación en Casa del Vino"
click at [350, 16] on input "Update" at bounding box center [352, 17] width 19 height 10
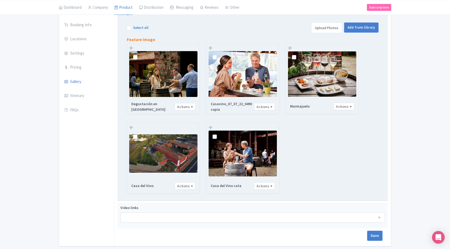
scroll to position [95, 0]
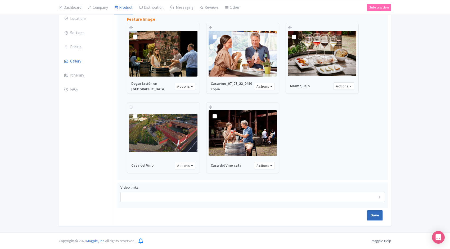
click at [370, 215] on input "Save" at bounding box center [374, 215] width 15 height 10
type input "Saving..."
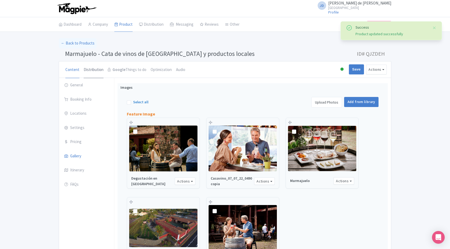
click at [93, 69] on link "Distribution" at bounding box center [94, 69] width 20 height 17
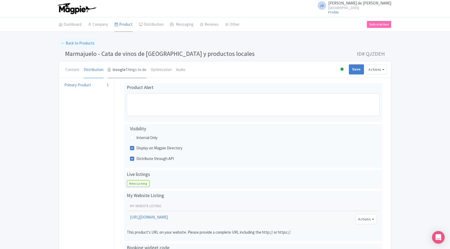
click at [128, 71] on link "Google Things to do" at bounding box center [127, 69] width 39 height 17
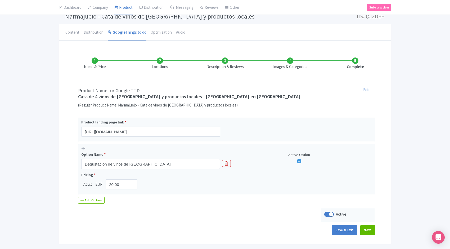
scroll to position [37, 0]
click at [160, 31] on link "Optimization" at bounding box center [161, 32] width 21 height 17
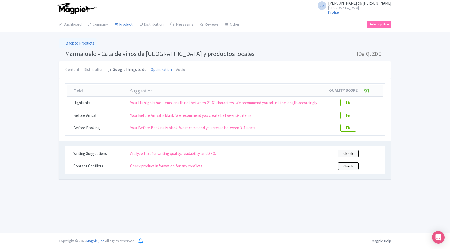
click at [138, 70] on link "Google Things to do" at bounding box center [127, 69] width 39 height 17
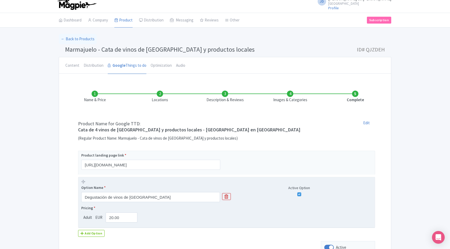
scroll to position [49, 0]
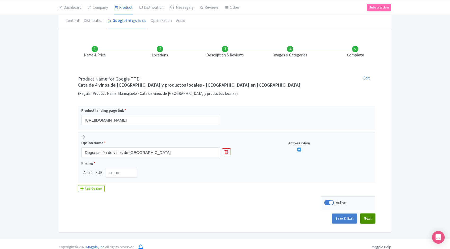
click at [372, 215] on button "Next" at bounding box center [367, 218] width 15 height 10
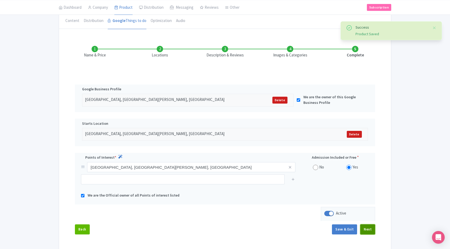
click at [369, 230] on button "Next" at bounding box center [367, 229] width 15 height 10
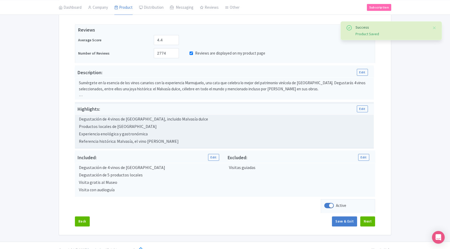
scroll to position [110, 0]
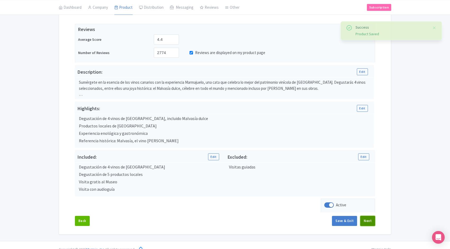
click at [371, 220] on button "Next" at bounding box center [367, 221] width 15 height 10
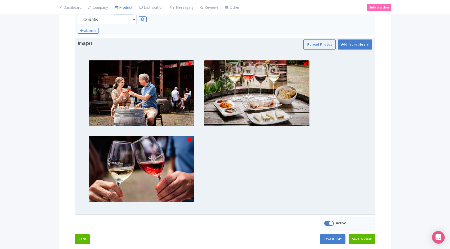
scroll to position [145, 0]
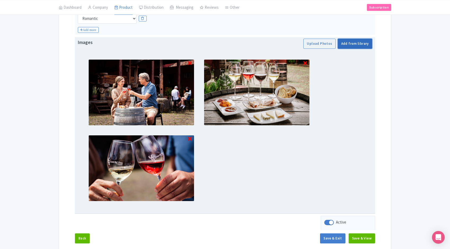
click at [358, 44] on link "Add from library" at bounding box center [355, 44] width 34 height 10
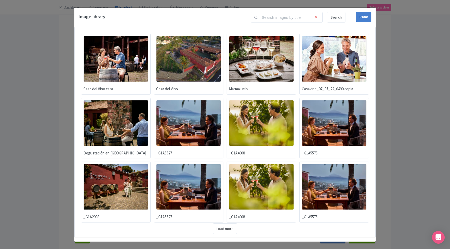
click at [119, 112] on img at bounding box center [115, 123] width 65 height 46
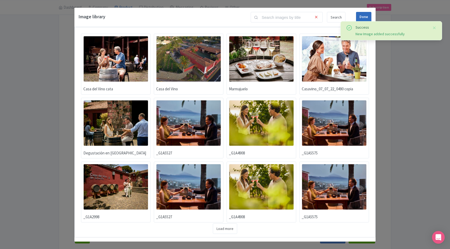
click at [366, 16] on div "Done" at bounding box center [363, 17] width 15 height 10
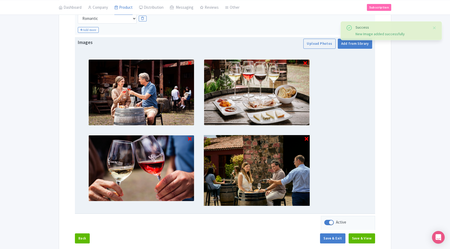
scroll to position [171, 0]
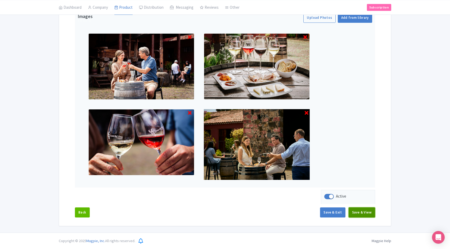
click at [364, 215] on button "Save & View" at bounding box center [361, 212] width 26 height 10
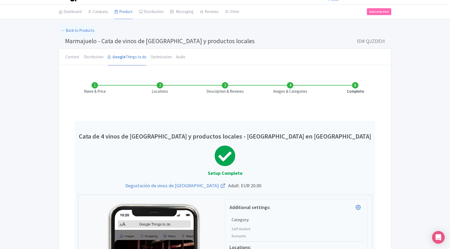
scroll to position [0, 0]
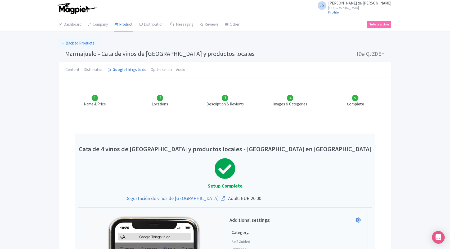
click at [289, 98] on li "Images & Categories" at bounding box center [289, 101] width 65 height 12
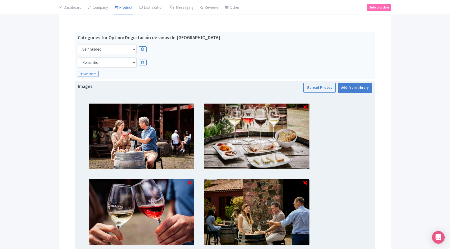
scroll to position [103, 0]
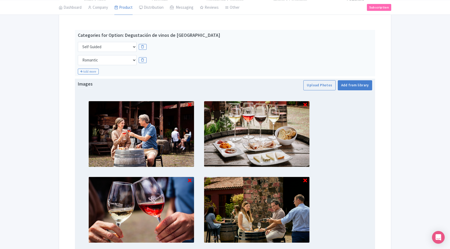
click at [191, 105] on icon at bounding box center [190, 104] width 4 height 5
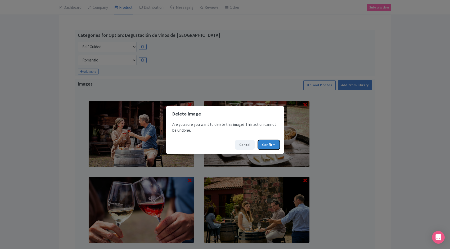
click at [271, 143] on button "Confirm" at bounding box center [269, 145] width 22 height 10
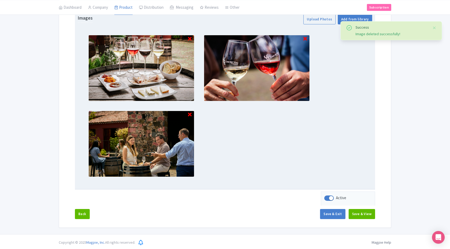
scroll to position [171, 0]
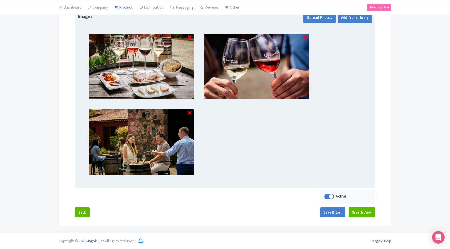
click at [322, 19] on button "Upload Photos" at bounding box center [319, 18] width 32 height 10
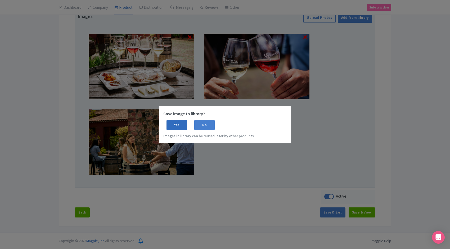
click at [181, 126] on div "Yes" at bounding box center [176, 125] width 21 height 10
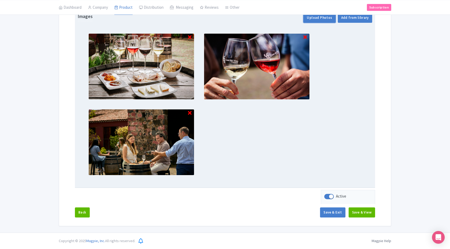
click at [325, 18] on button "Upload Photos" at bounding box center [319, 18] width 32 height 10
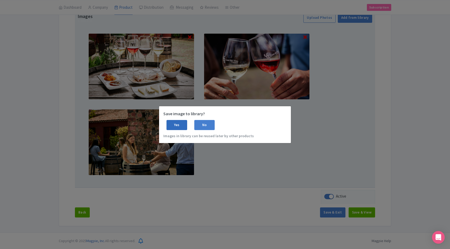
click at [179, 126] on div "Yes" at bounding box center [176, 125] width 21 height 10
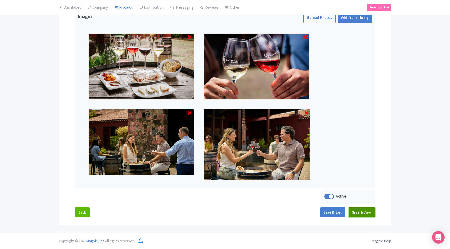
click at [363, 212] on button "Save & View" at bounding box center [361, 212] width 26 height 10
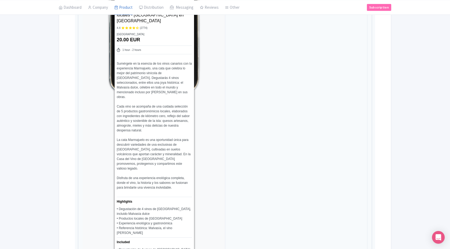
scroll to position [0, 0]
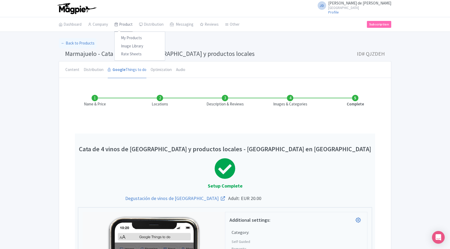
click at [125, 25] on link "Product" at bounding box center [123, 24] width 18 height 15
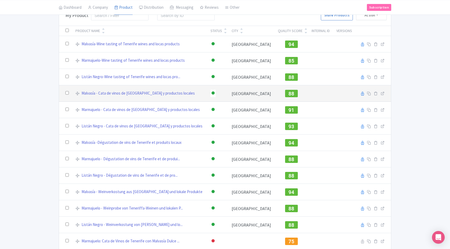
scroll to position [57, 0]
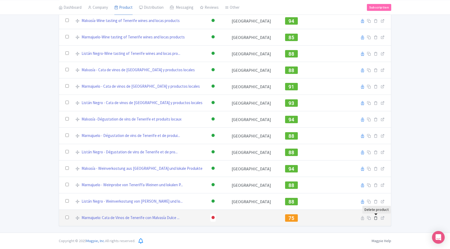
click at [375, 218] on icon at bounding box center [375, 218] width 4 height 4
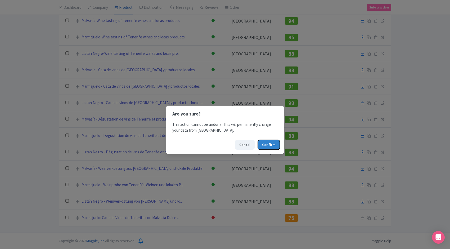
click at [267, 145] on button "Confirm" at bounding box center [269, 145] width 22 height 10
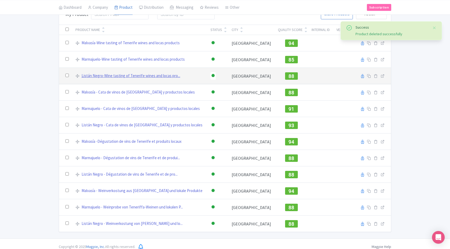
scroll to position [34, 0]
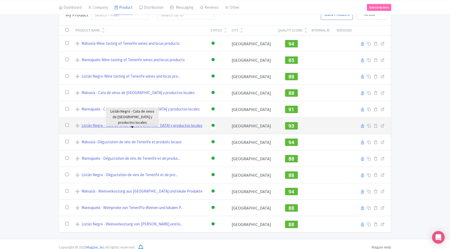
click at [128, 126] on link "Listán Negro - Cata de vinos de [GEOGRAPHIC_DATA] y productos locales" at bounding box center [141, 125] width 121 height 6
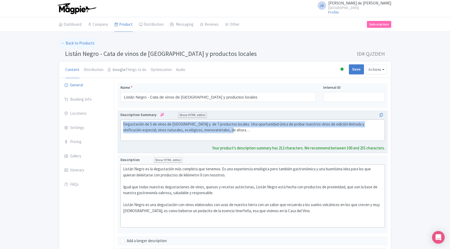
drag, startPoint x: 218, startPoint y: 129, endPoint x: 127, endPoint y: 127, distance: 90.8
click at [115, 125] on div "Listán Negro - Cata de vinos de Tenerife y productos locales Name * Listán Negr…" at bounding box center [252, 251] width 276 height 346
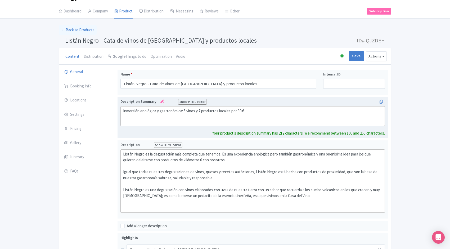
scroll to position [16, 0]
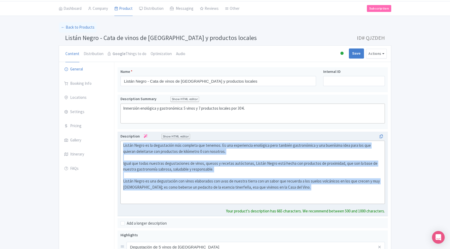
drag, startPoint x: 295, startPoint y: 193, endPoint x: 121, endPoint y: 145, distance: 181.0
click at [121, 145] on trix-editor "Listán Negro es la degustación más completa que tenemos. Es una experiencia eno…" at bounding box center [252, 171] width 264 height 63
paste trix-editor "Descubre ‘Listán Negro’, la degustación más completa de la Casa del Vino en Ten…"
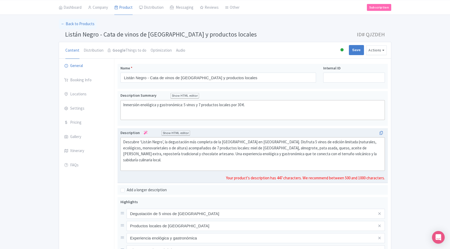
scroll to position [20, 0]
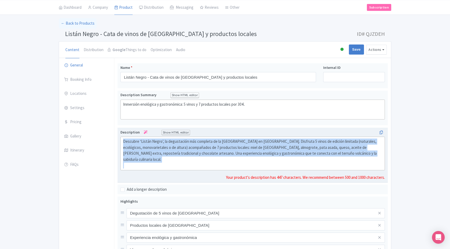
drag, startPoint x: 125, startPoint y: 142, endPoint x: 369, endPoint y: 157, distance: 244.6
click at [369, 157] on div "Descubre ‘Listán Negro’, la degustación más completa de la Casa del Vino en Ten…" at bounding box center [252, 153] width 259 height 30
paste trix-editor "<div>umérgete en la esencia de Tenerife con la degustación ‘Listán Negro’ en la…"
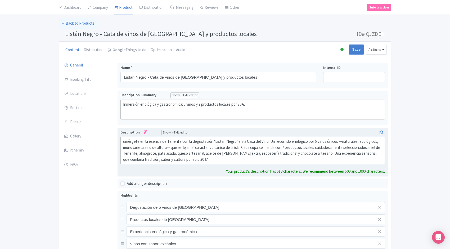
drag, startPoint x: 122, startPoint y: 141, endPoint x: 128, endPoint y: 141, distance: 5.8
click at [122, 141] on trix-editor "umérgete en la esencia de Tenerife con la degustación ‘Listán Negro’ en la Casa…" at bounding box center [252, 150] width 264 height 28
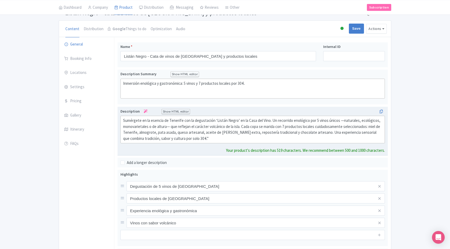
scroll to position [42, 0]
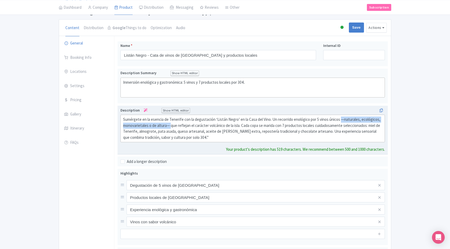
drag, startPoint x: 340, startPoint y: 120, endPoint x: 172, endPoint y: 126, distance: 168.1
click at [172, 126] on div "Sumérgete en la esencia de Tenerife con la degustación ‘Listán Negro’ en la Cas…" at bounding box center [252, 128] width 259 height 24
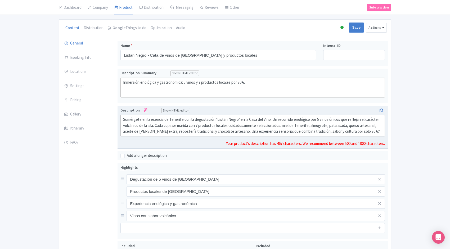
drag, startPoint x: 348, startPoint y: 131, endPoint x: 375, endPoint y: 132, distance: 27.3
click at [375, 132] on div "Sumérgete en la esencia de Tenerife con la degustación ‘Listán Negro’ en la Cas…" at bounding box center [252, 125] width 259 height 18
drag, startPoint x: 375, startPoint y: 132, endPoint x: 349, endPoint y: 132, distance: 26.7
click at [349, 132] on div "Sumérgete en la esencia de Tenerife con la degustación ‘Listán Negro’ en la Cas…" at bounding box center [252, 126] width 259 height 18
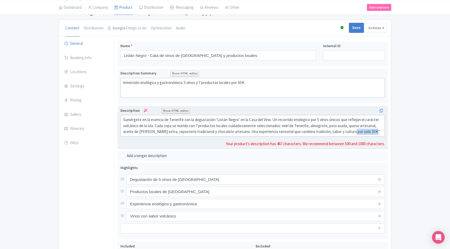
scroll to position [38, 0]
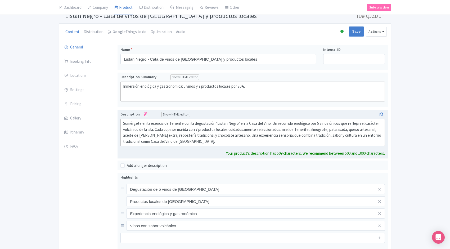
type trix-editor "<div>Sumérgete en la esencia de Tenerife con la degustación ‘Listán Negro’ en l…"
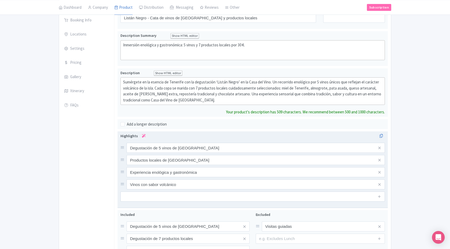
scroll to position [101, 0]
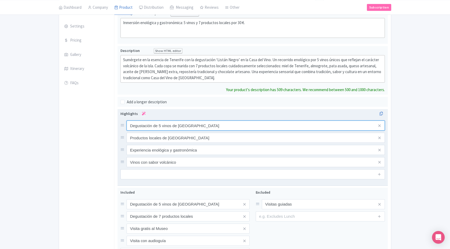
drag, startPoint x: 192, startPoint y: 126, endPoint x: 199, endPoint y: 125, distance: 6.9
click at [192, 126] on div "Degustación de 5 vinos de Tenerife Productos locales de Tenerife Experiencia en…" at bounding box center [252, 143] width 264 height 47
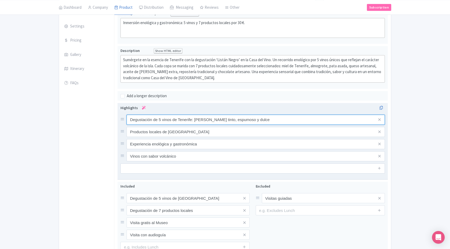
type input "Degustación de 5 vinos de Tenerife: blanco, rosado tinto, espumoso y dulce"
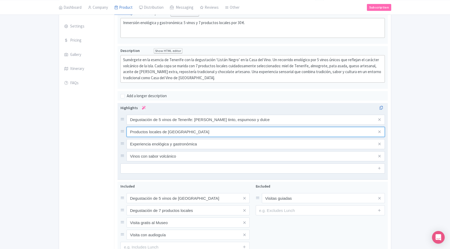
drag, startPoint x: 133, startPoint y: 131, endPoint x: 125, endPoint y: 131, distance: 7.9
click at [125, 131] on div "Productos locales de Tenerife" at bounding box center [252, 132] width 264 height 10
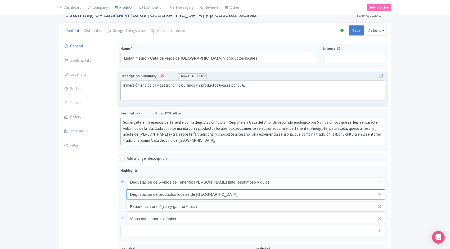
scroll to position [156, 0]
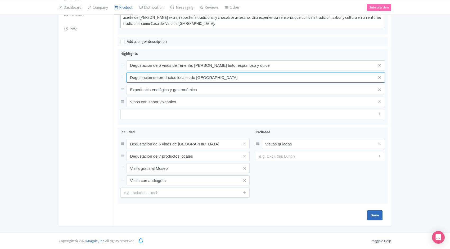
type input "Degustación de productos locales de Tenerife"
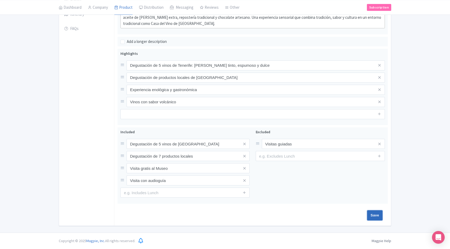
click at [373, 213] on input "Save" at bounding box center [374, 215] width 15 height 10
type input "Saving..."
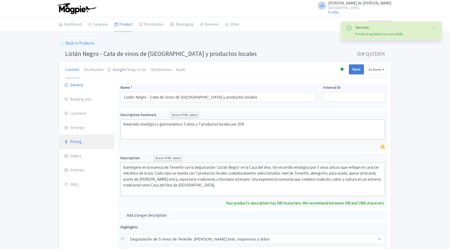
scroll to position [83, 0]
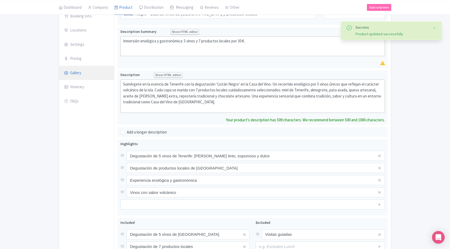
click at [80, 73] on link "Gallery" at bounding box center [86, 73] width 55 height 15
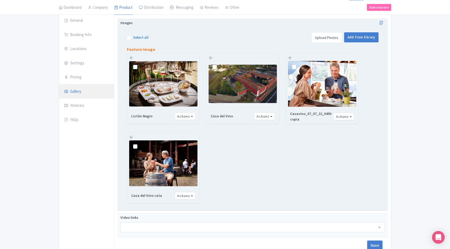
scroll to position [65, 0]
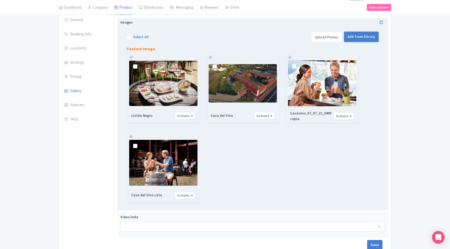
click at [362, 36] on link "Add from library" at bounding box center [361, 37] width 34 height 10
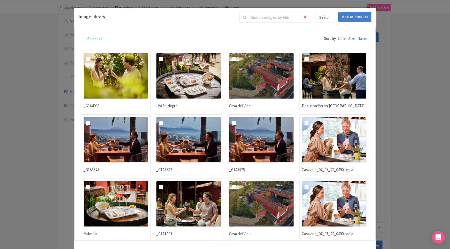
scroll to position [7, 0]
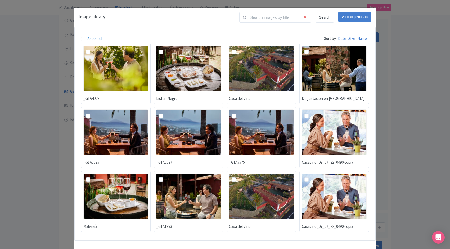
click at [338, 70] on img at bounding box center [334, 68] width 65 height 46
click at [314, 49] on input "checkbox" at bounding box center [312, 46] width 3 height 3
checkbox input "true"
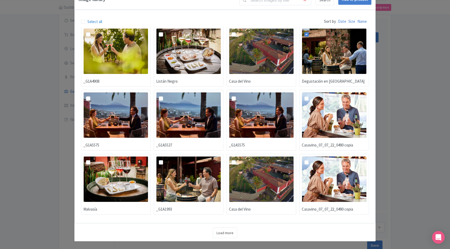
scroll to position [0, 0]
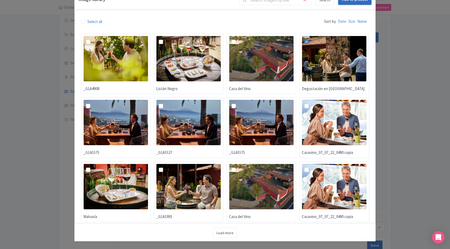
click at [355, 3] on input "Add to product" at bounding box center [354, 0] width 33 height 10
type input "Adding..."
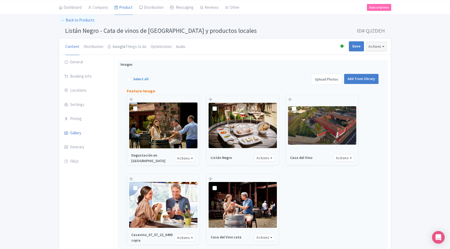
scroll to position [95, 0]
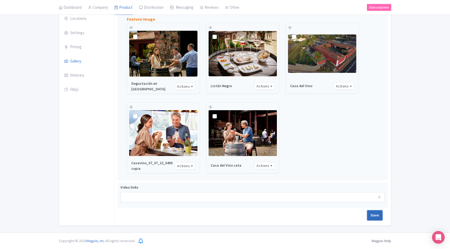
click at [372, 217] on input "Save" at bounding box center [374, 215] width 15 height 10
type input "Saving..."
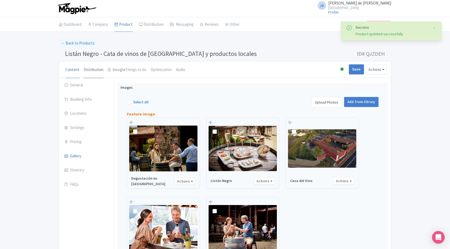
click at [94, 68] on link "Distribution" at bounding box center [94, 69] width 20 height 17
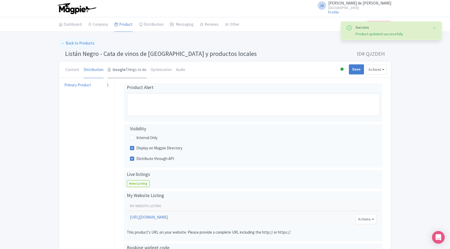
click at [123, 69] on strong "Google" at bounding box center [118, 70] width 13 height 6
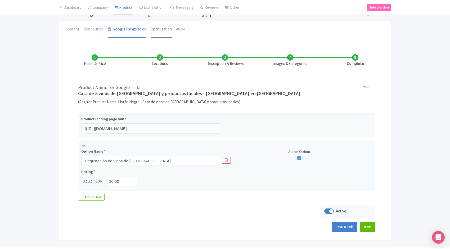
scroll to position [39, 0]
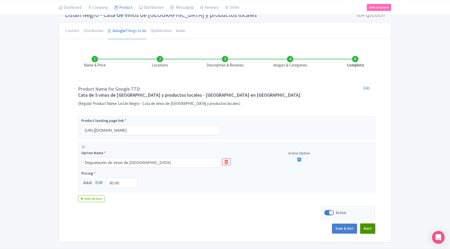
click at [370, 223] on button "Next" at bounding box center [367, 228] width 15 height 10
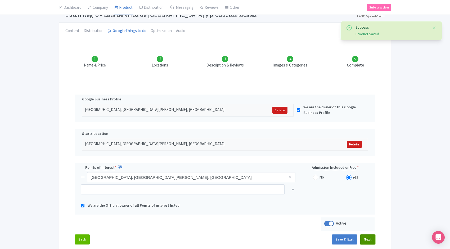
click at [368, 243] on button "Next" at bounding box center [367, 239] width 15 height 10
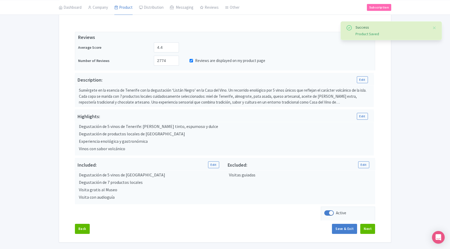
scroll to position [102, 0]
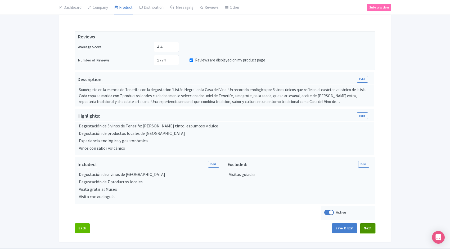
click at [370, 227] on button "Next" at bounding box center [367, 228] width 15 height 10
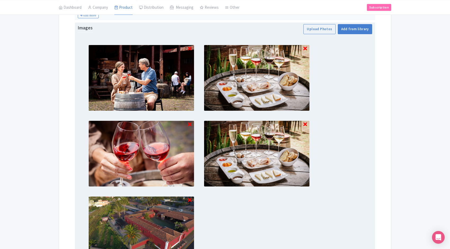
scroll to position [185, 0]
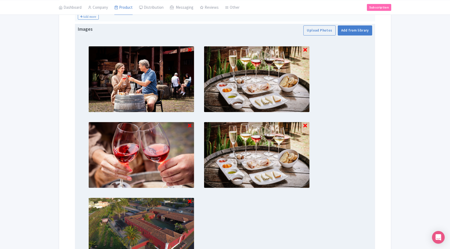
click at [305, 126] on icon at bounding box center [305, 125] width 4 height 5
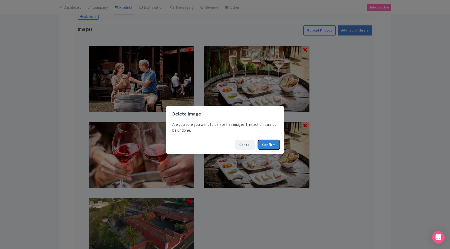
click at [275, 145] on button "Confirm" at bounding box center [269, 145] width 22 height 10
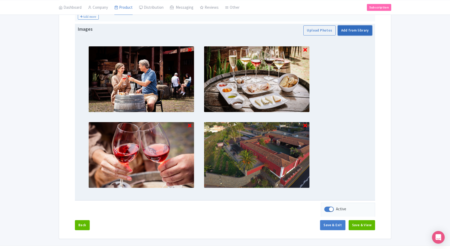
click at [353, 32] on link "Add from library" at bounding box center [355, 30] width 34 height 10
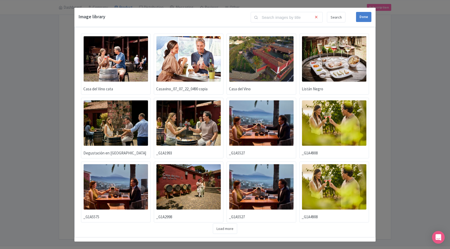
click at [194, 126] on img at bounding box center [188, 123] width 65 height 46
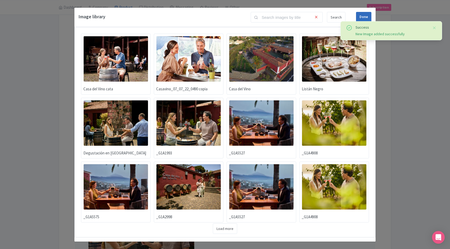
click at [366, 15] on div "Done" at bounding box center [363, 17] width 15 height 10
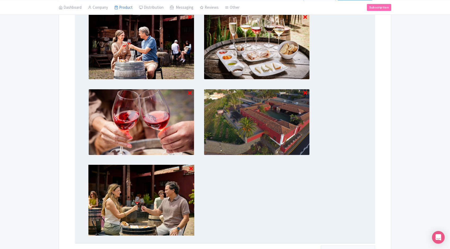
scroll to position [273, 0]
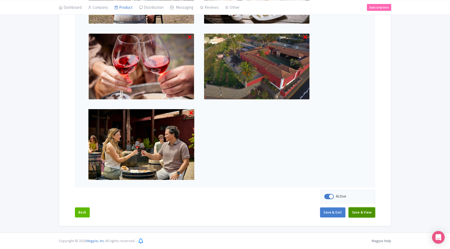
click at [364, 211] on button "Save & View" at bounding box center [361, 212] width 26 height 10
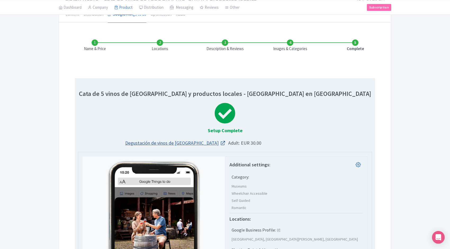
scroll to position [54, 0]
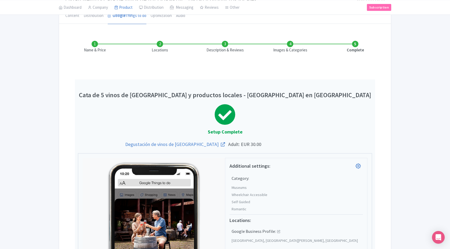
click at [290, 44] on li "Images & Categories" at bounding box center [289, 47] width 65 height 12
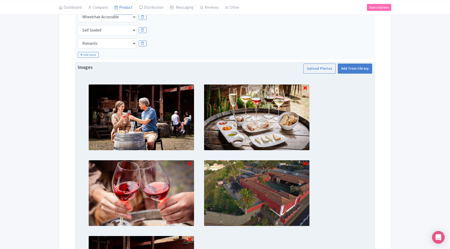
scroll to position [153, 0]
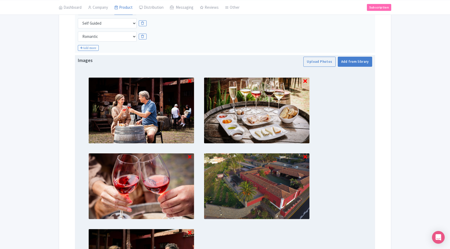
click at [190, 80] on icon at bounding box center [190, 81] width 4 height 5
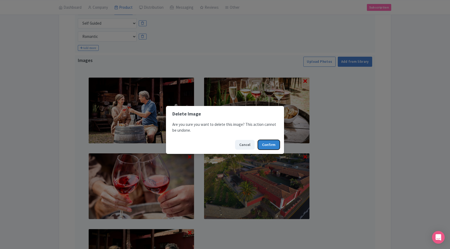
click at [270, 145] on button "Confirm" at bounding box center [269, 145] width 22 height 10
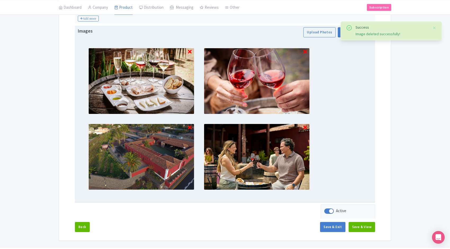
scroll to position [197, 0]
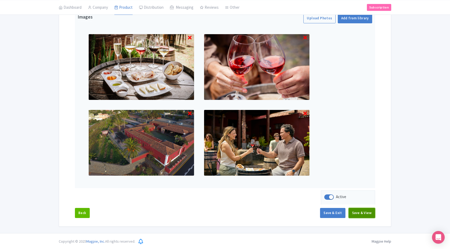
click at [368, 215] on button "Save & View" at bounding box center [361, 213] width 26 height 10
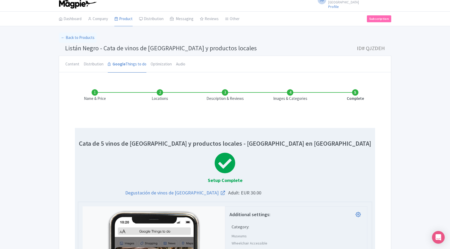
scroll to position [0, 0]
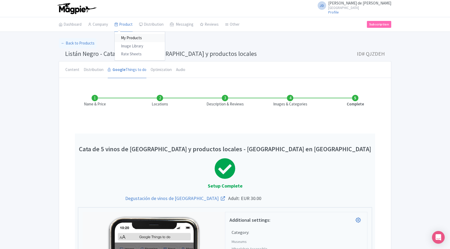
click at [127, 39] on link "My Products" at bounding box center [140, 38] width 50 height 8
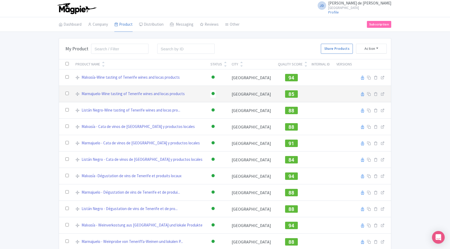
scroll to position [40, 0]
